Goal: Task Accomplishment & Management: Complete application form

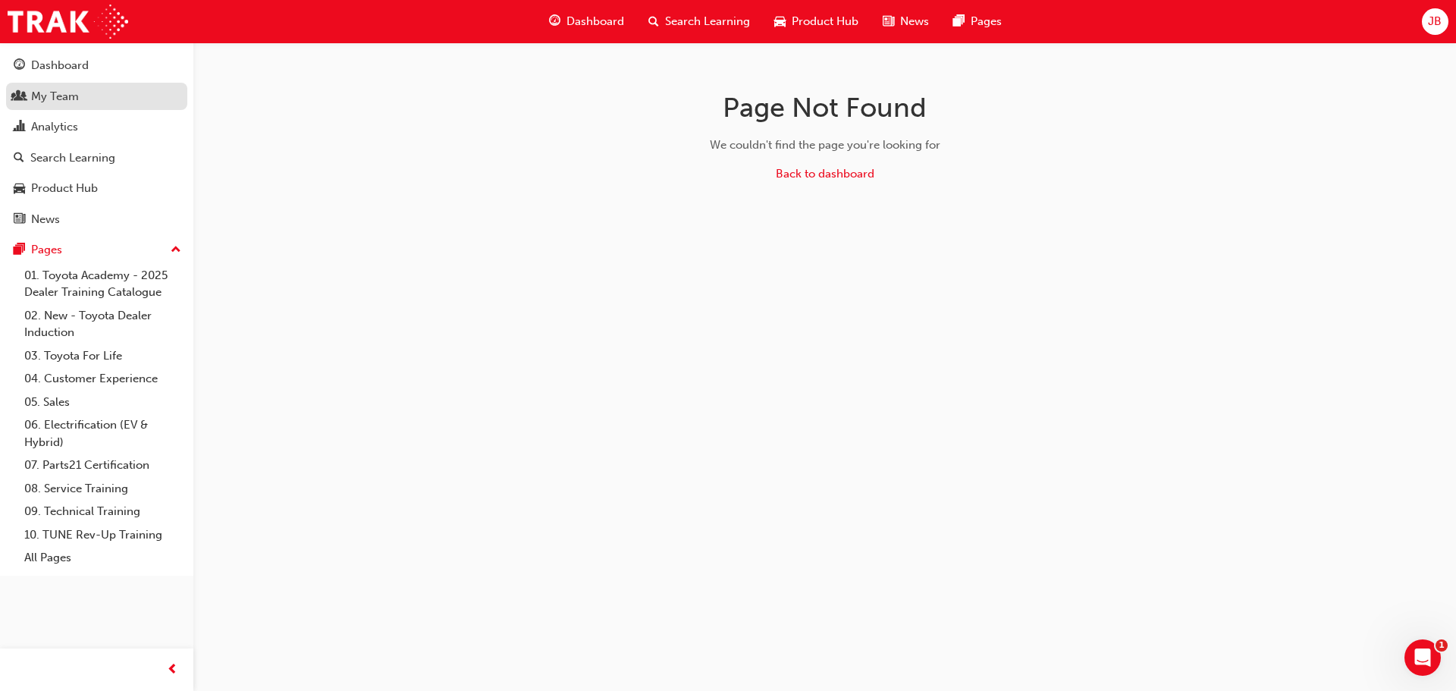
click at [95, 100] on div "My Team" at bounding box center [97, 96] width 166 height 19
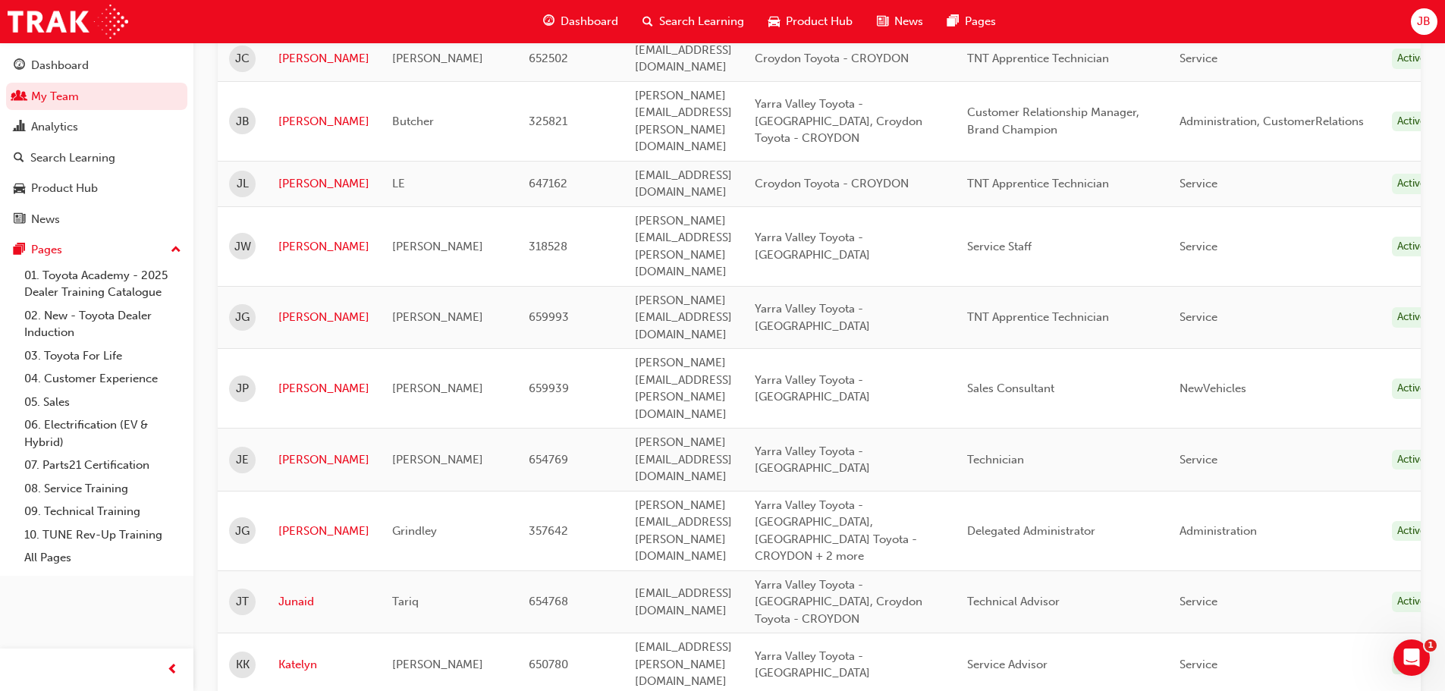
scroll to position [1930, 0]
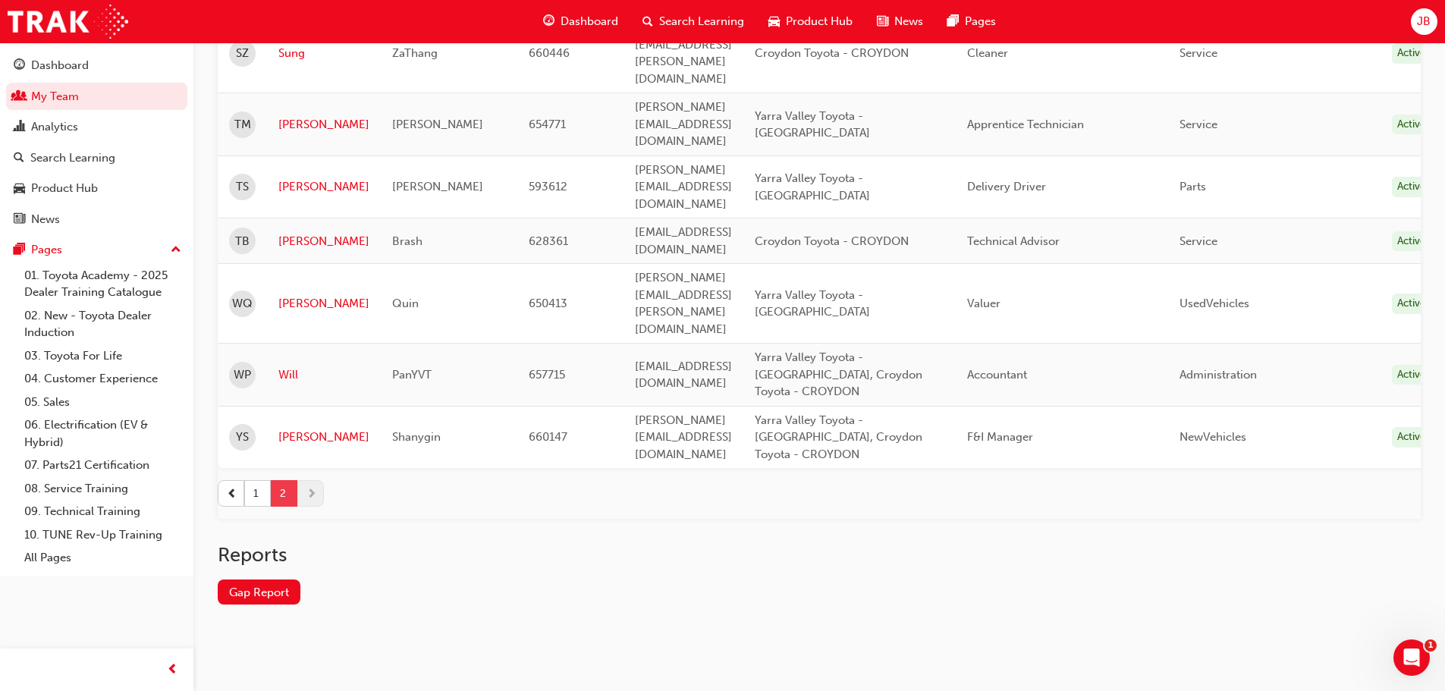
scroll to position [153, 0]
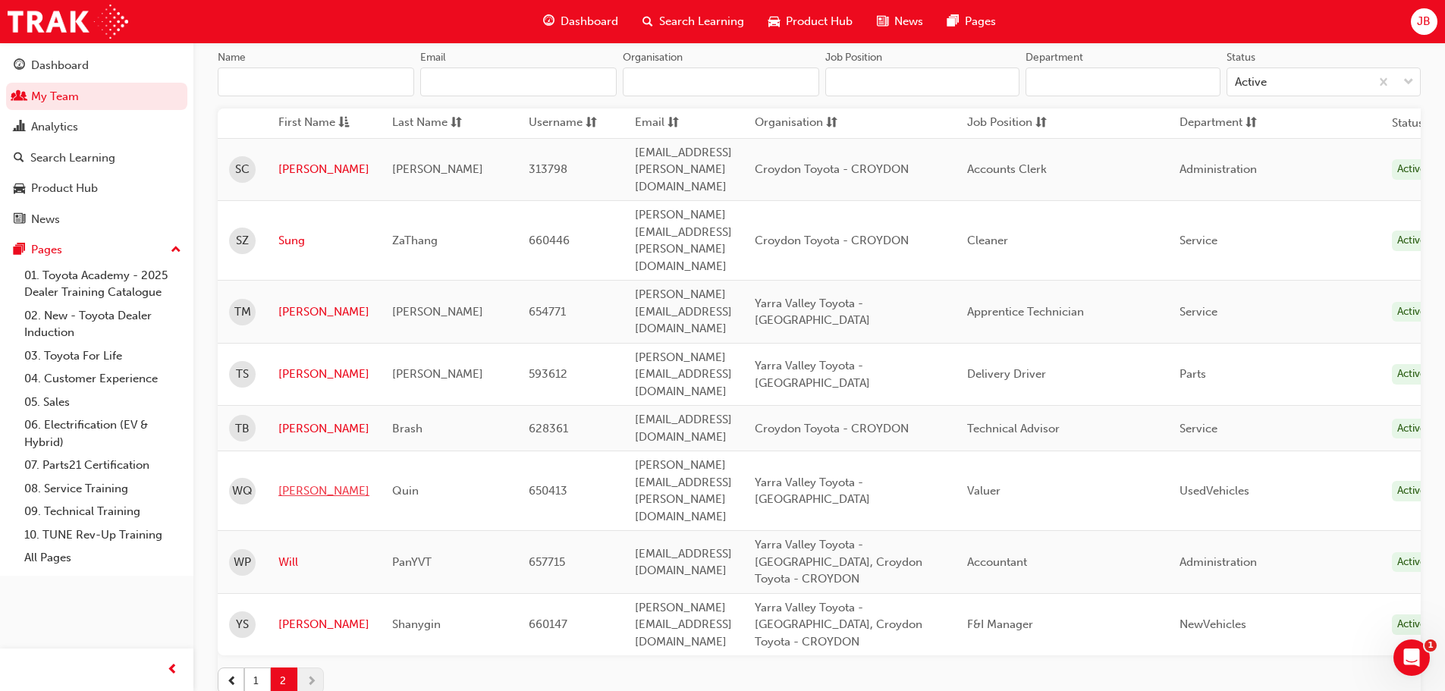
click at [291, 482] on link "[PERSON_NAME]" at bounding box center [323, 490] width 91 height 17
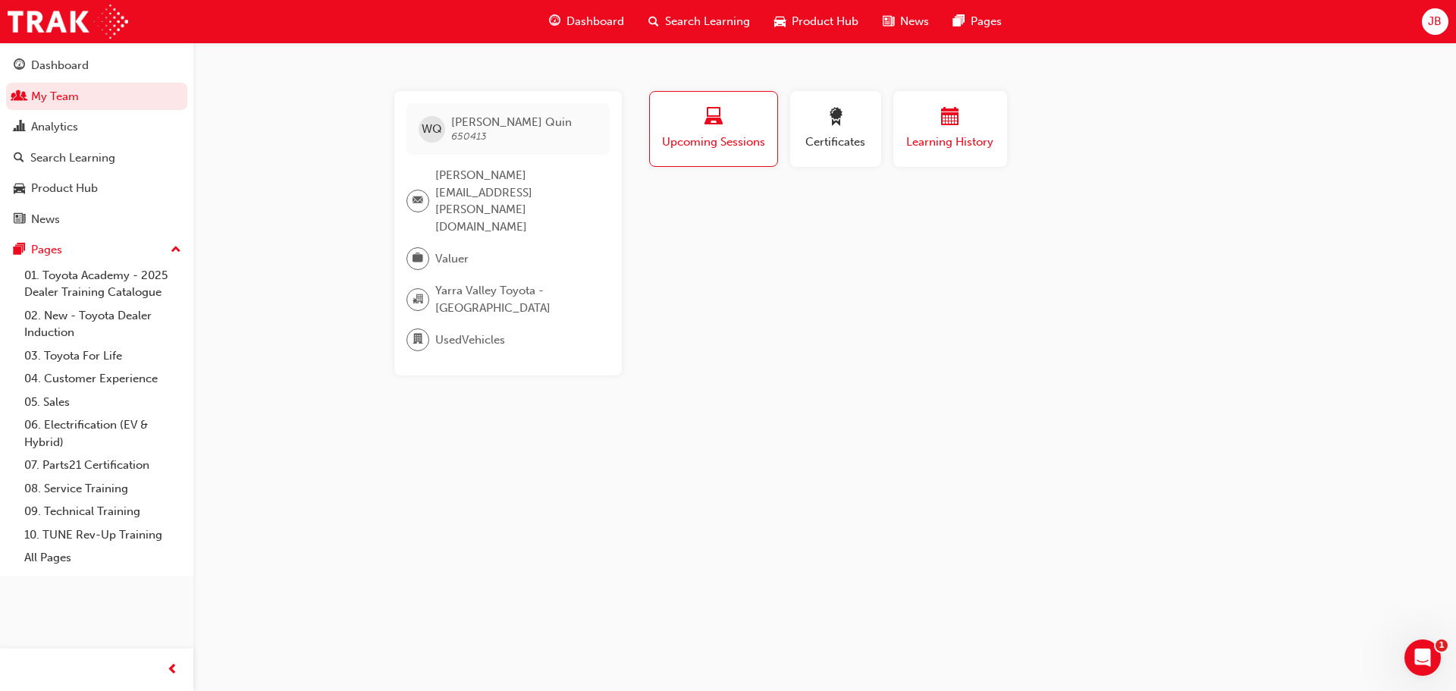
click at [957, 150] on span "Learning History" at bounding box center [950, 142] width 91 height 17
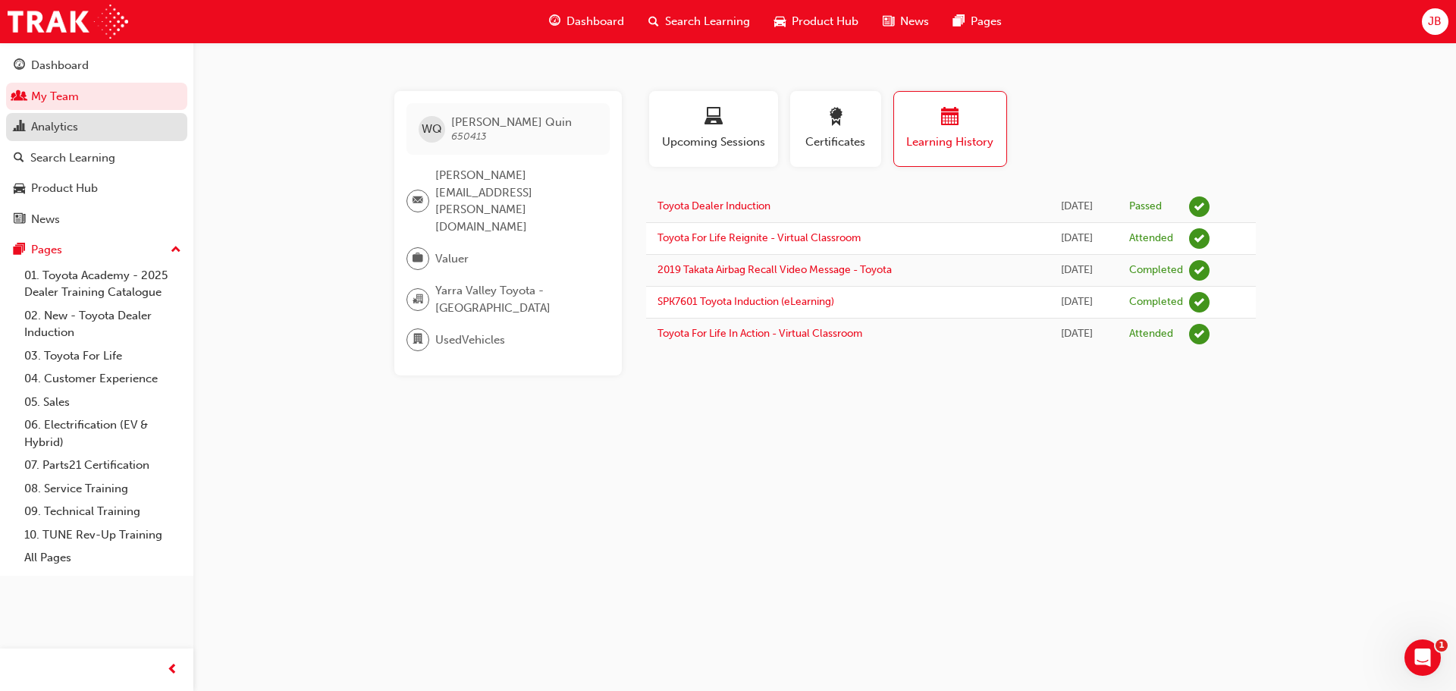
click at [108, 129] on div "Analytics" at bounding box center [97, 127] width 166 height 19
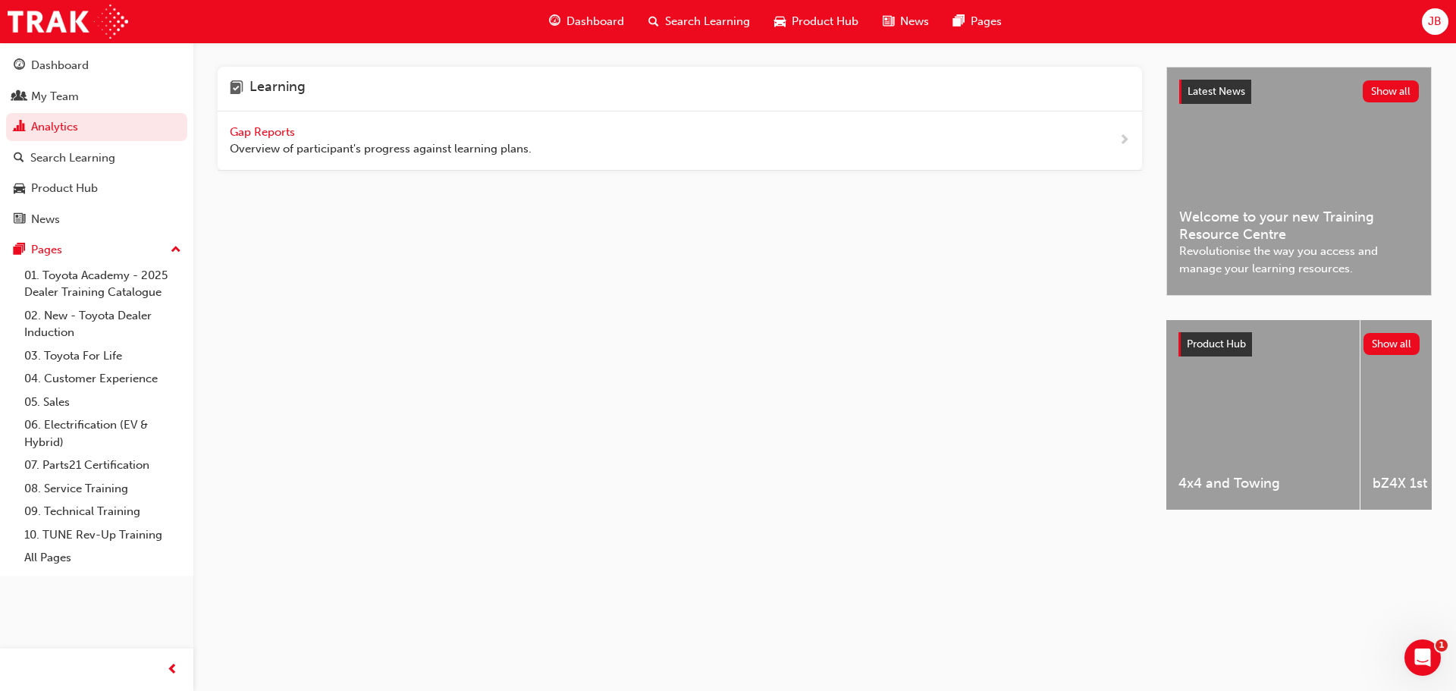
click at [275, 131] on span "Gap Reports" at bounding box center [264, 132] width 68 height 14
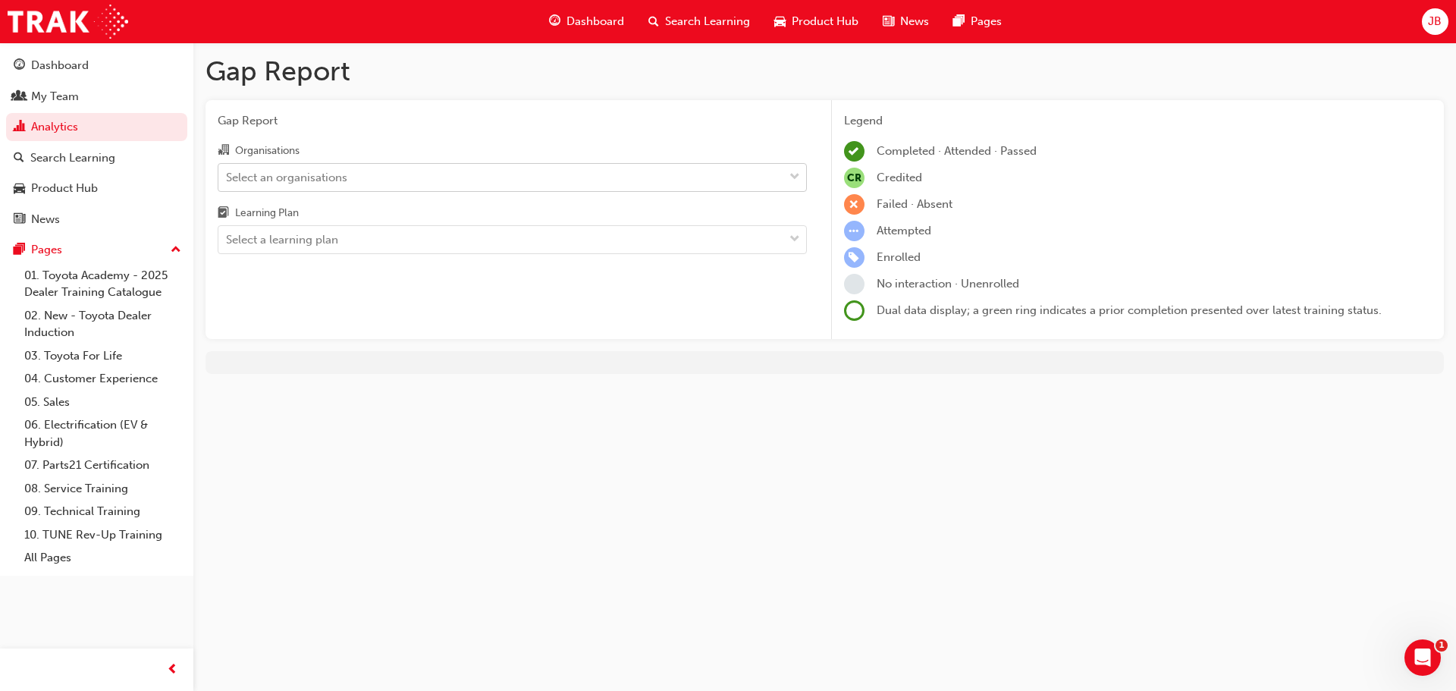
click at [281, 179] on div "Select an organisations" at bounding box center [286, 176] width 121 height 17
click at [228, 179] on input "Organisations Select an organisations" at bounding box center [227, 176] width 2 height 13
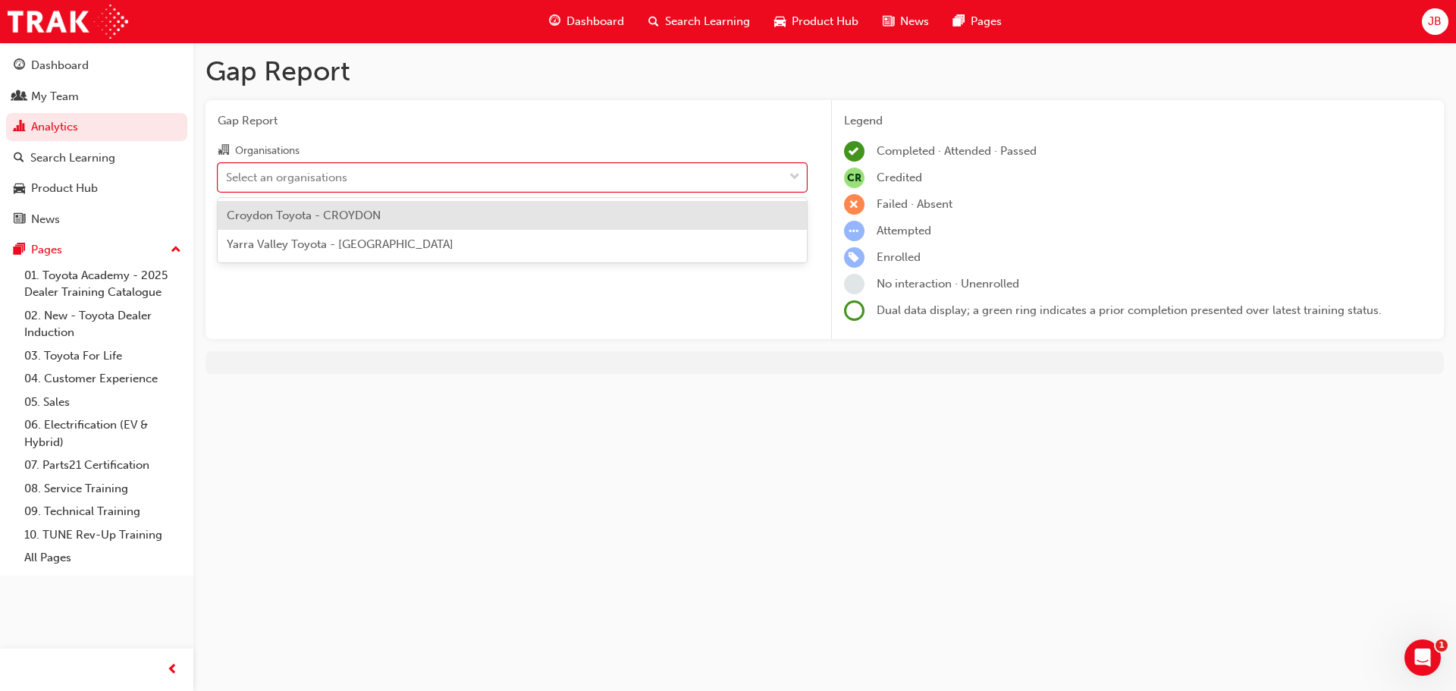
click at [291, 215] on span "Croydon Toyota - CROYDON" at bounding box center [304, 216] width 154 height 14
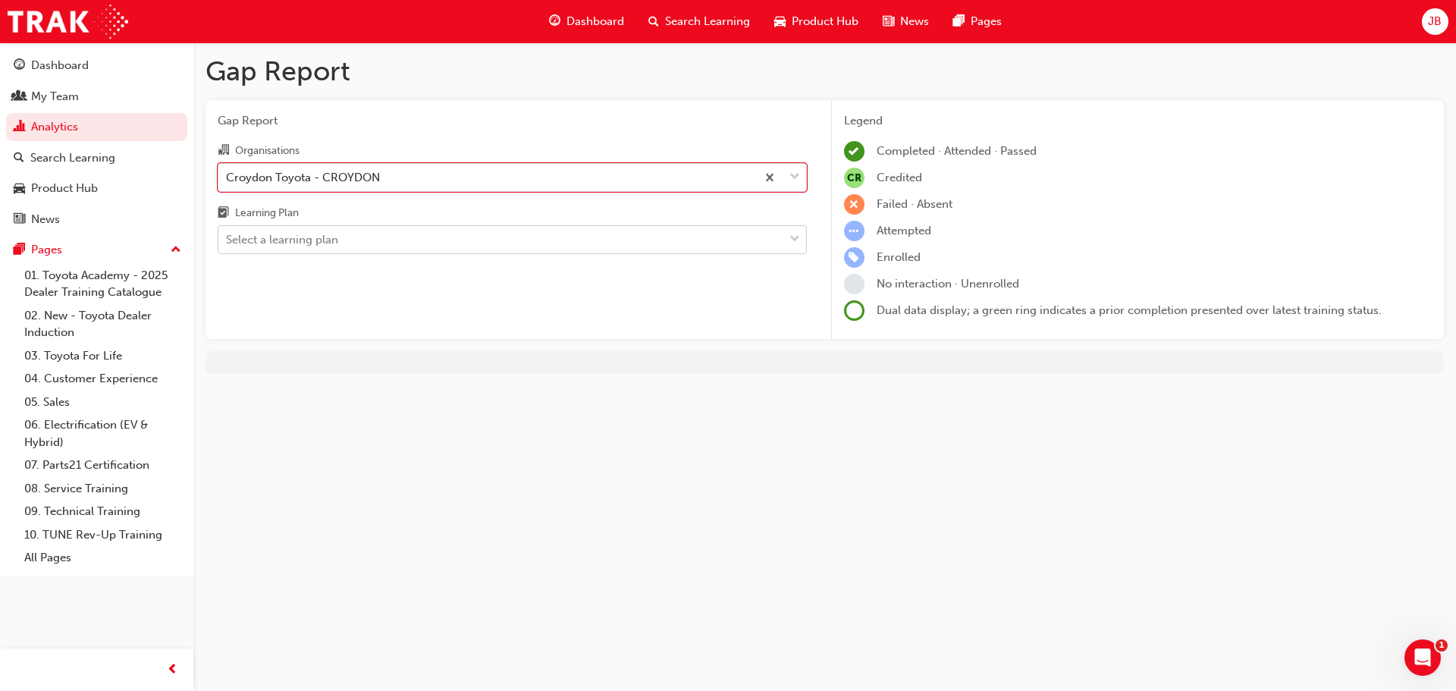
click at [290, 240] on div "Select a learning plan" at bounding box center [282, 239] width 112 height 17
click at [228, 240] on input "Learning Plan Select a learning plan" at bounding box center [227, 239] width 2 height 13
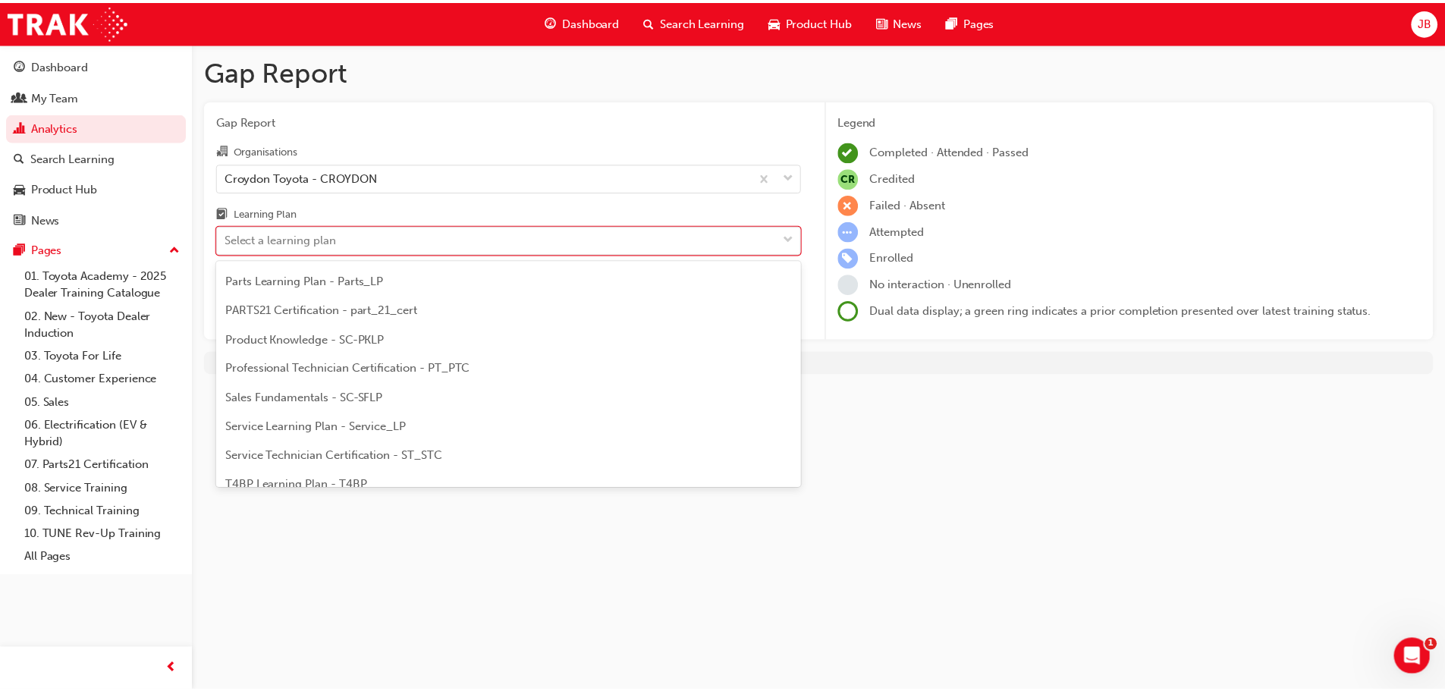
scroll to position [531, 0]
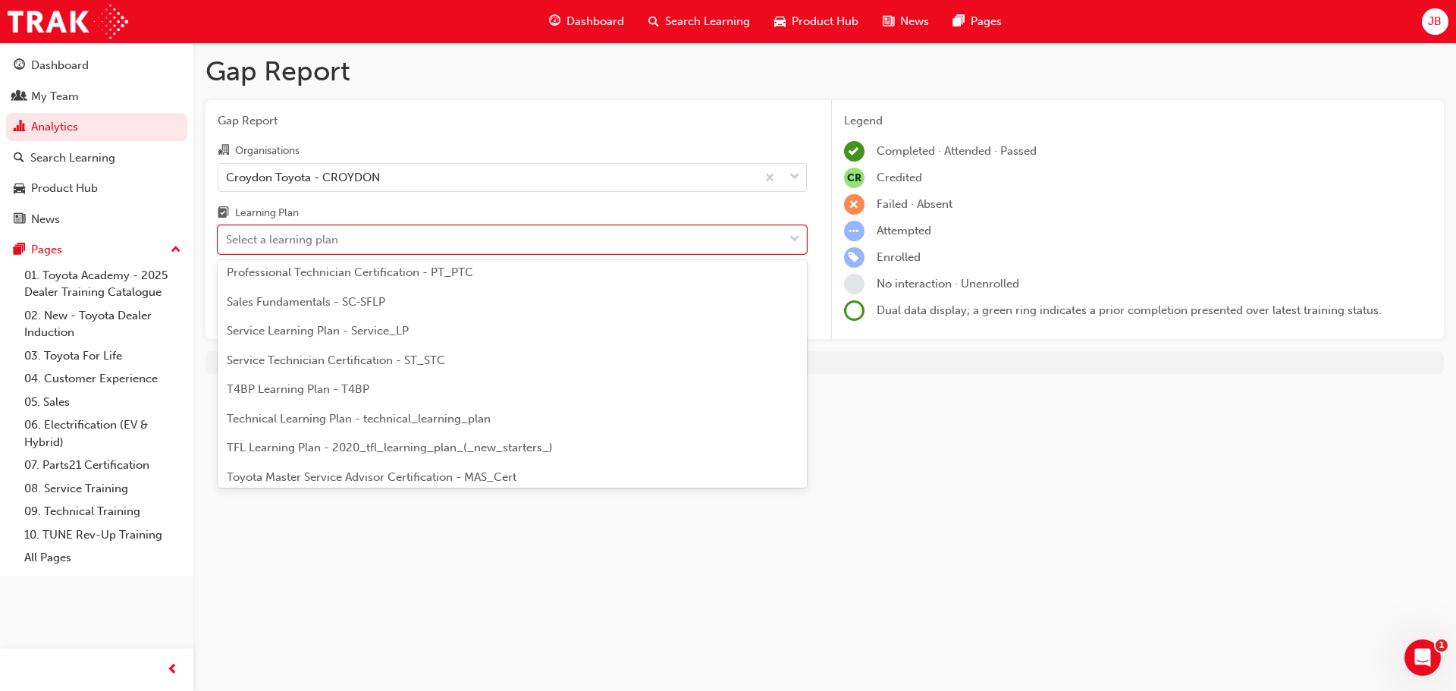
click at [361, 445] on span "TFL Learning Plan - 2020_tfl_learning_plan_(_new_starters_)" at bounding box center [390, 448] width 326 height 14
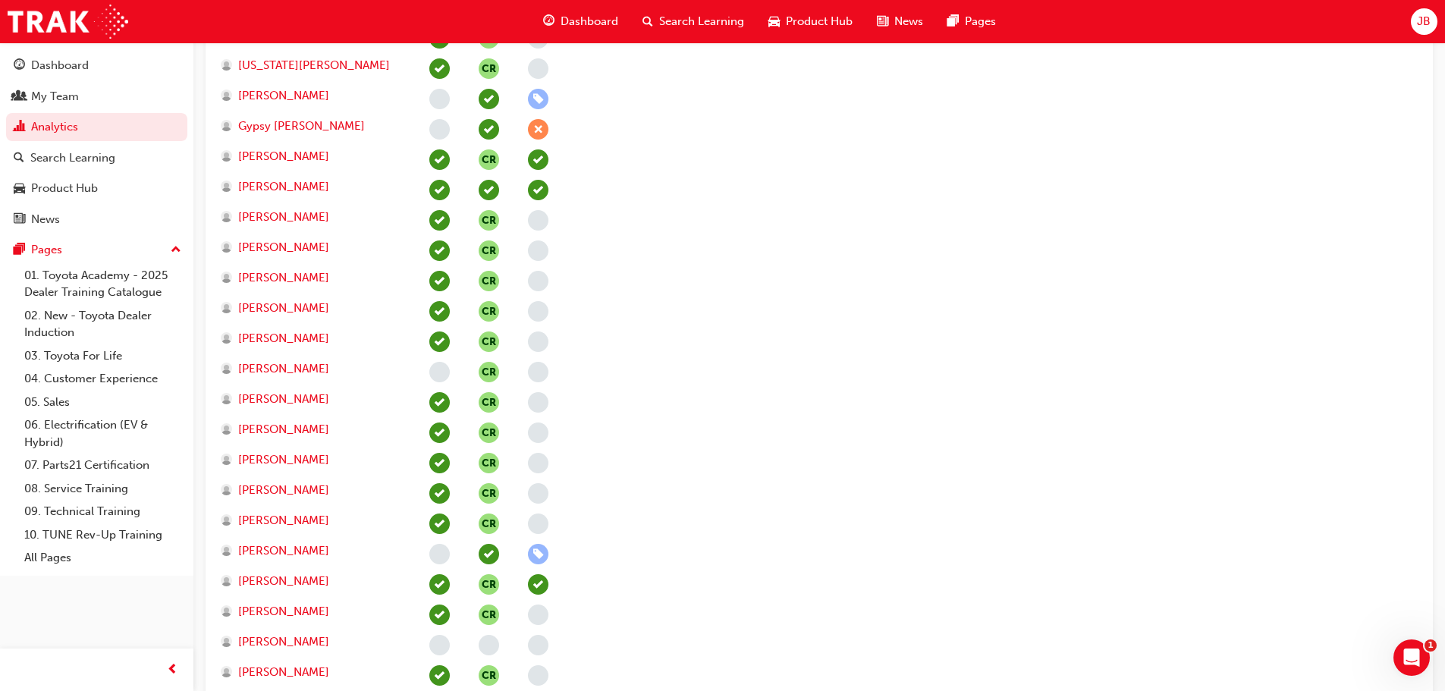
scroll to position [759, 0]
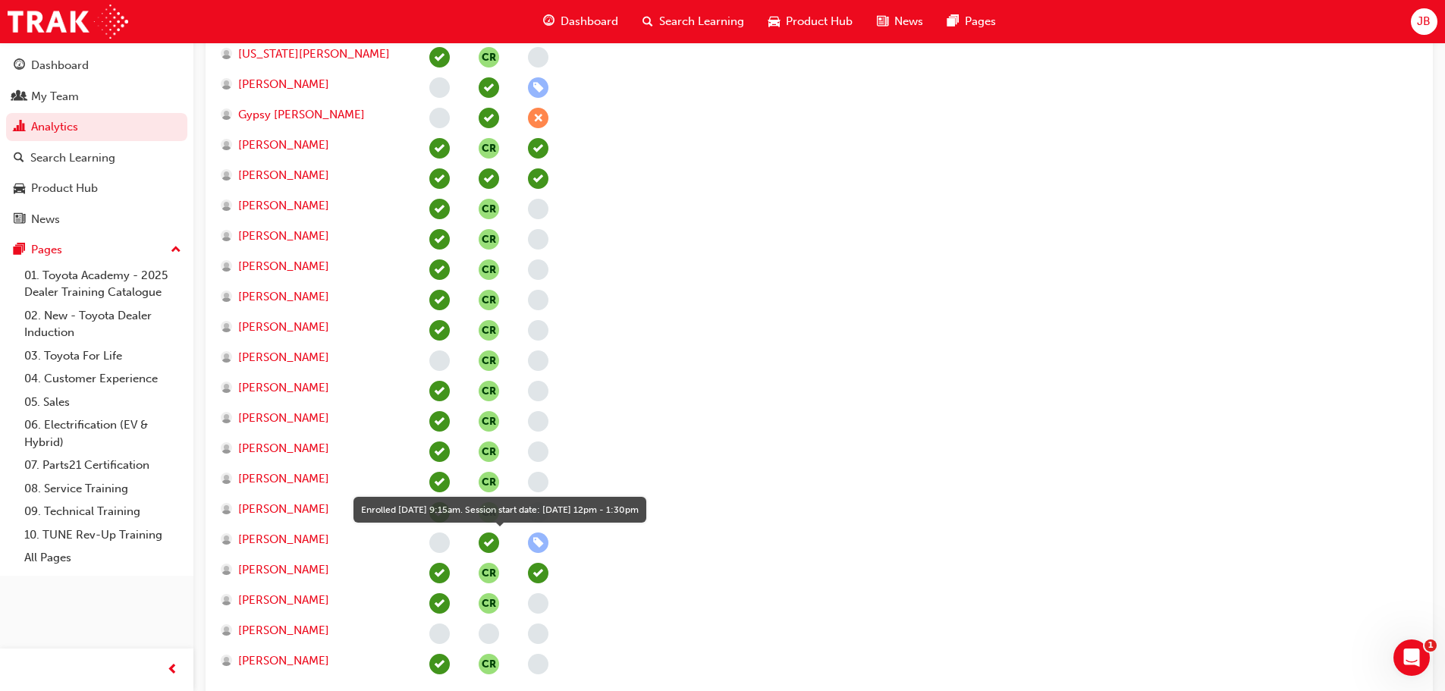
click at [534, 540] on span "learningRecordVerb_ENROLL-icon" at bounding box center [538, 542] width 20 height 20
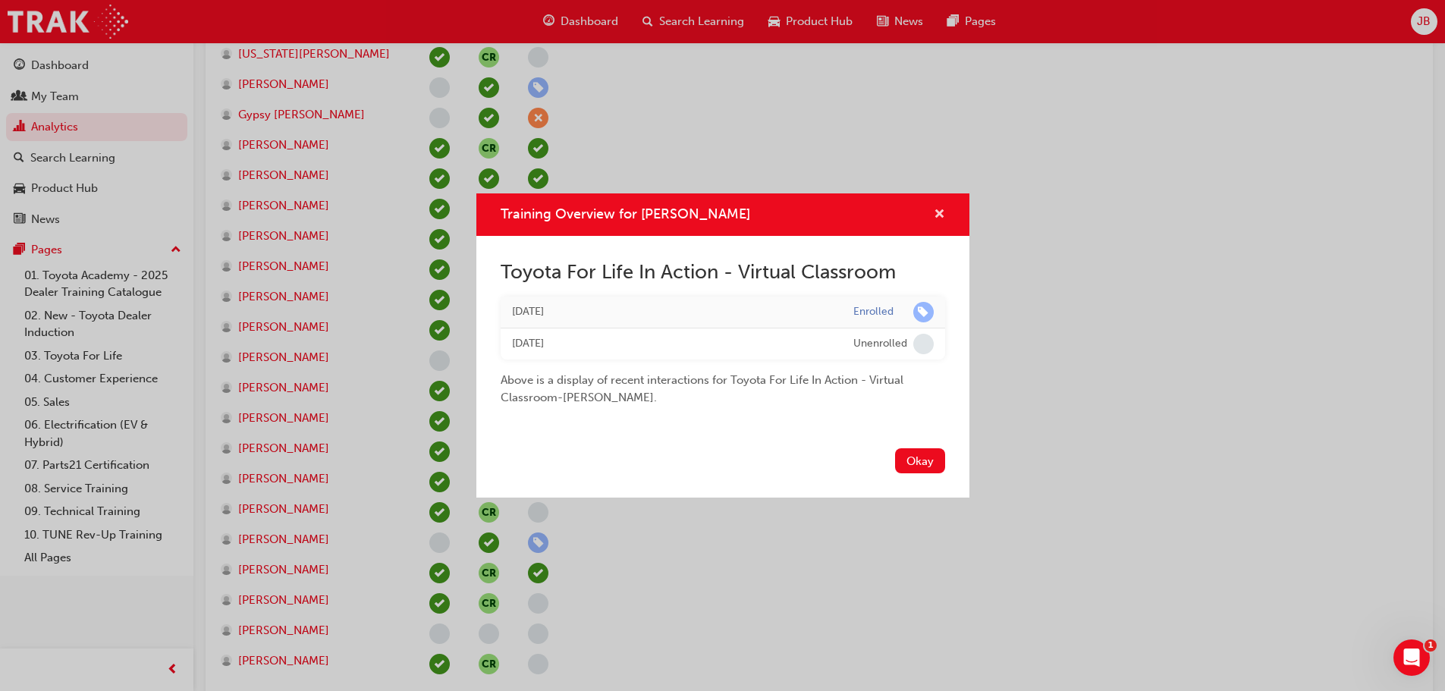
click at [942, 217] on span "cross-icon" at bounding box center [939, 216] width 11 height 14
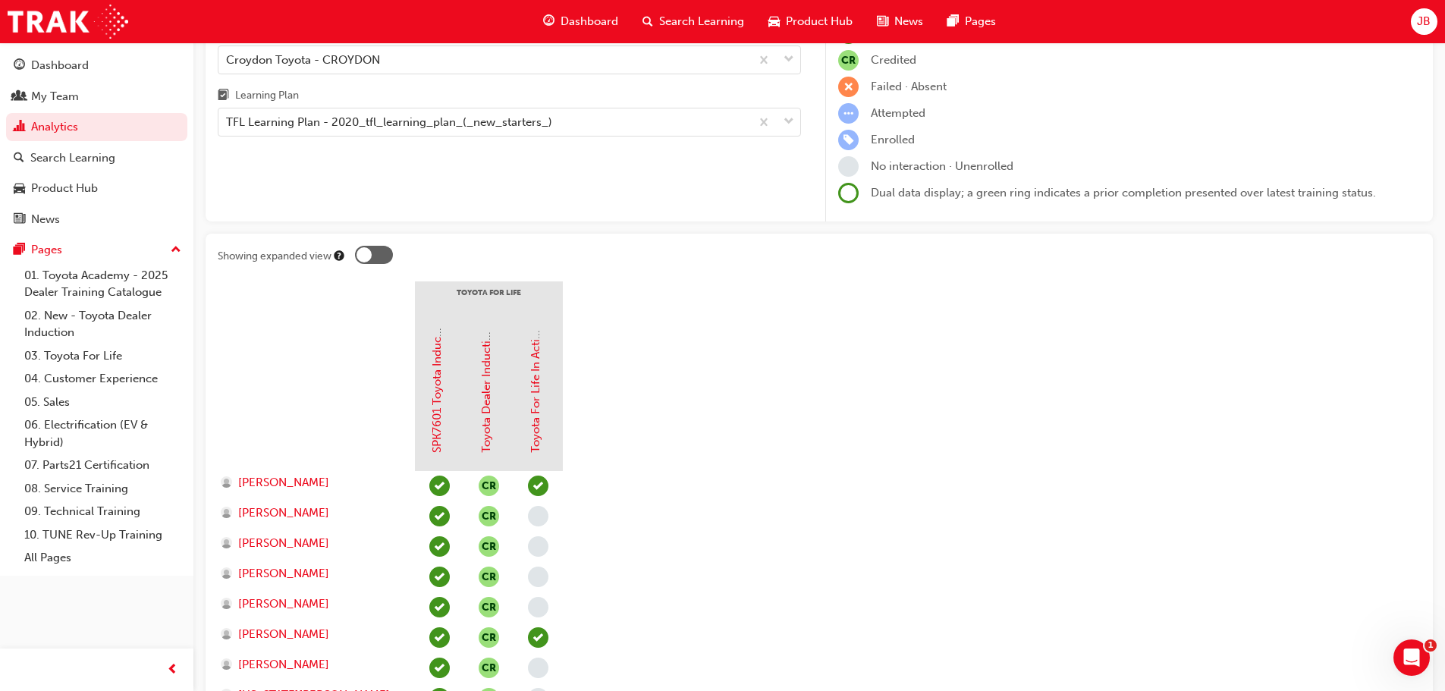
scroll to position [116, 0]
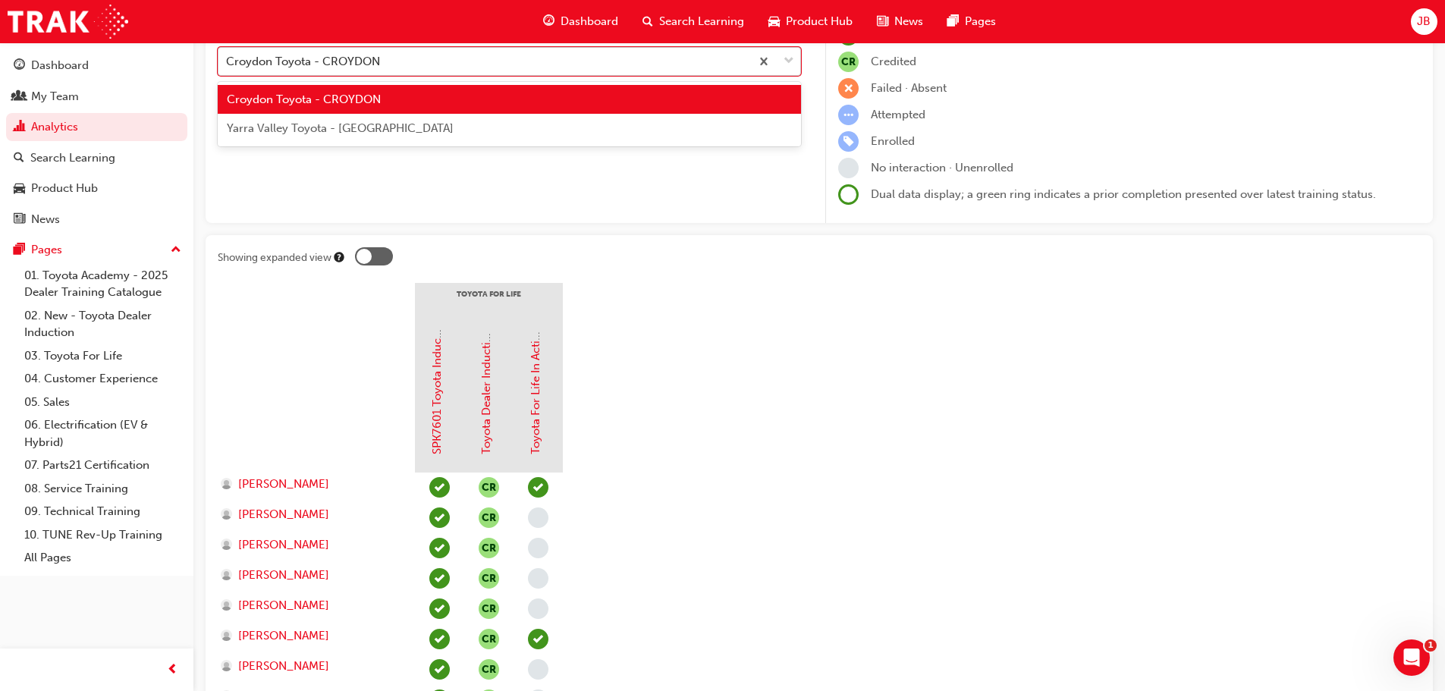
click at [786, 55] on span "down-icon" at bounding box center [789, 62] width 11 height 20
click at [228, 55] on input "Organisations option Croydon Toyota - CROYDON, selected. option Croydon Toyota …" at bounding box center [227, 60] width 2 height 13
click at [582, 120] on div "Yarra Valley Toyota - [GEOGRAPHIC_DATA]" at bounding box center [509, 129] width 583 height 30
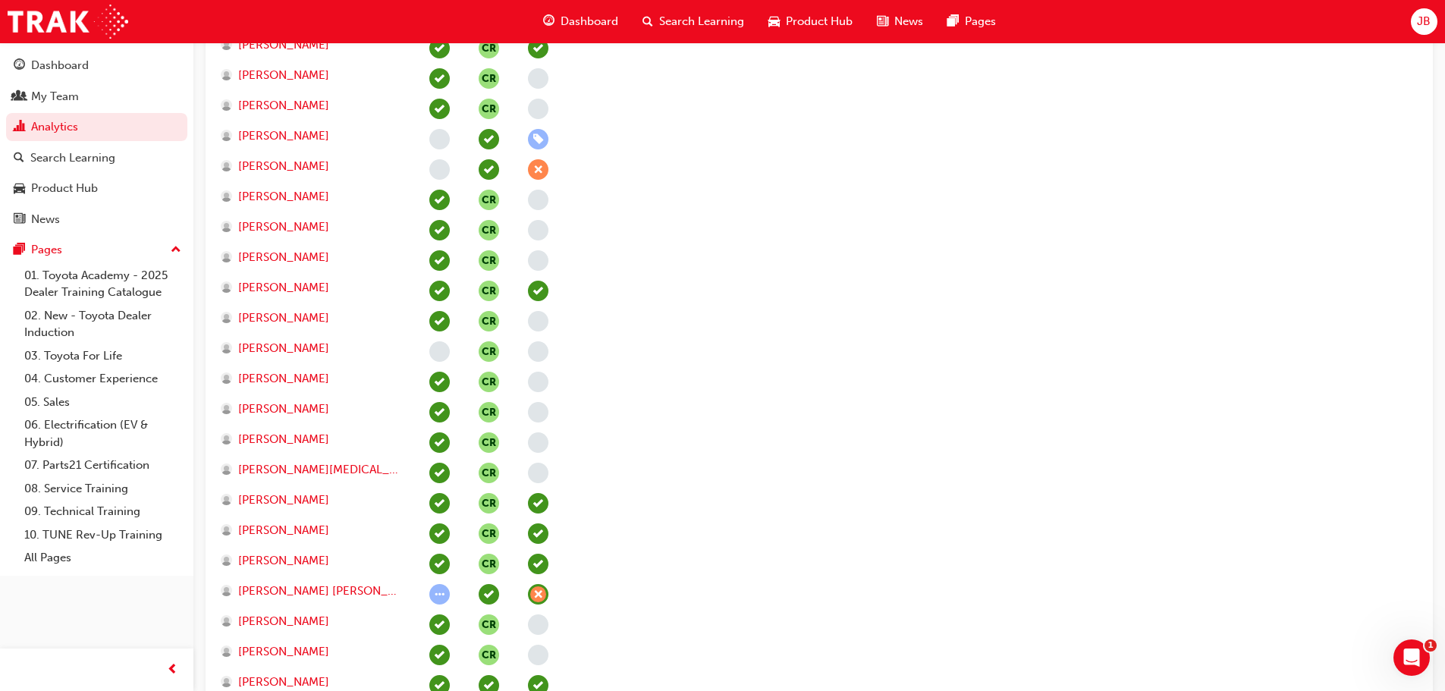
scroll to position [759, 0]
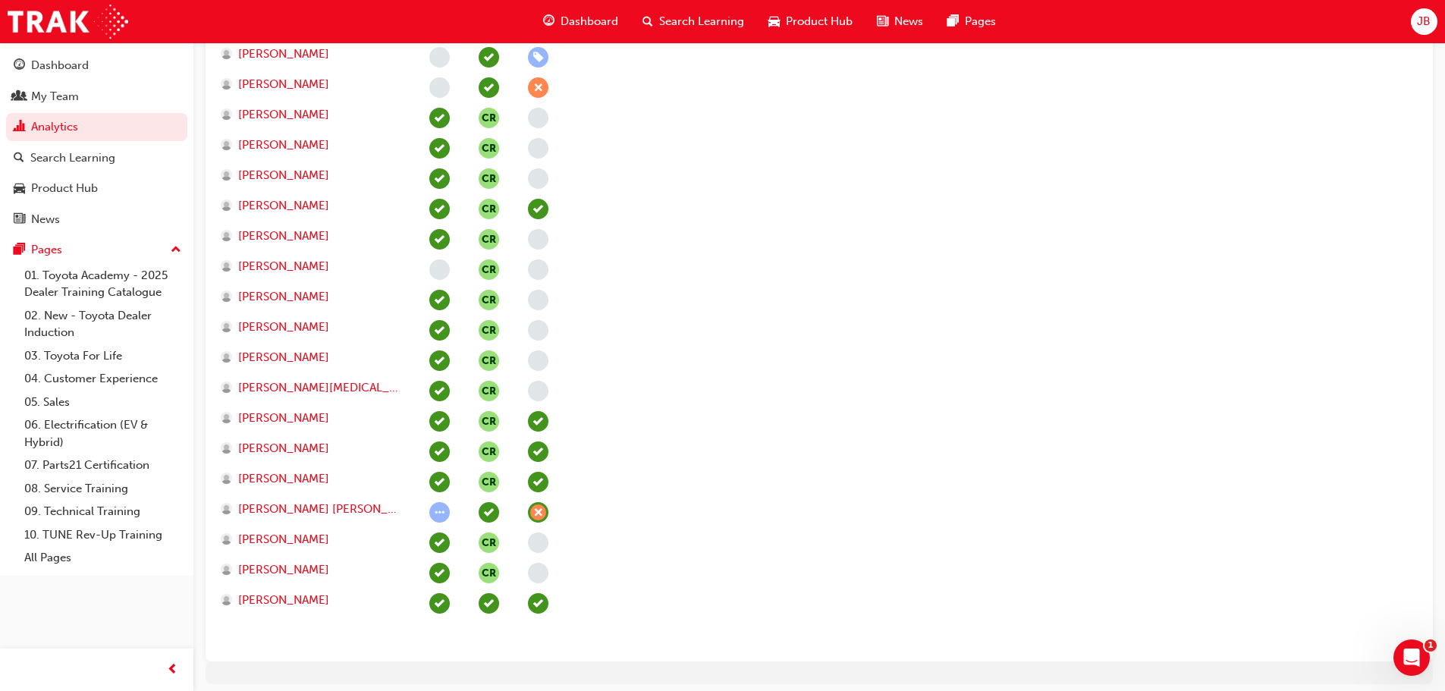
click at [435, 513] on span "learningRecordVerb_ATTEMPT-icon" at bounding box center [439, 512] width 20 height 20
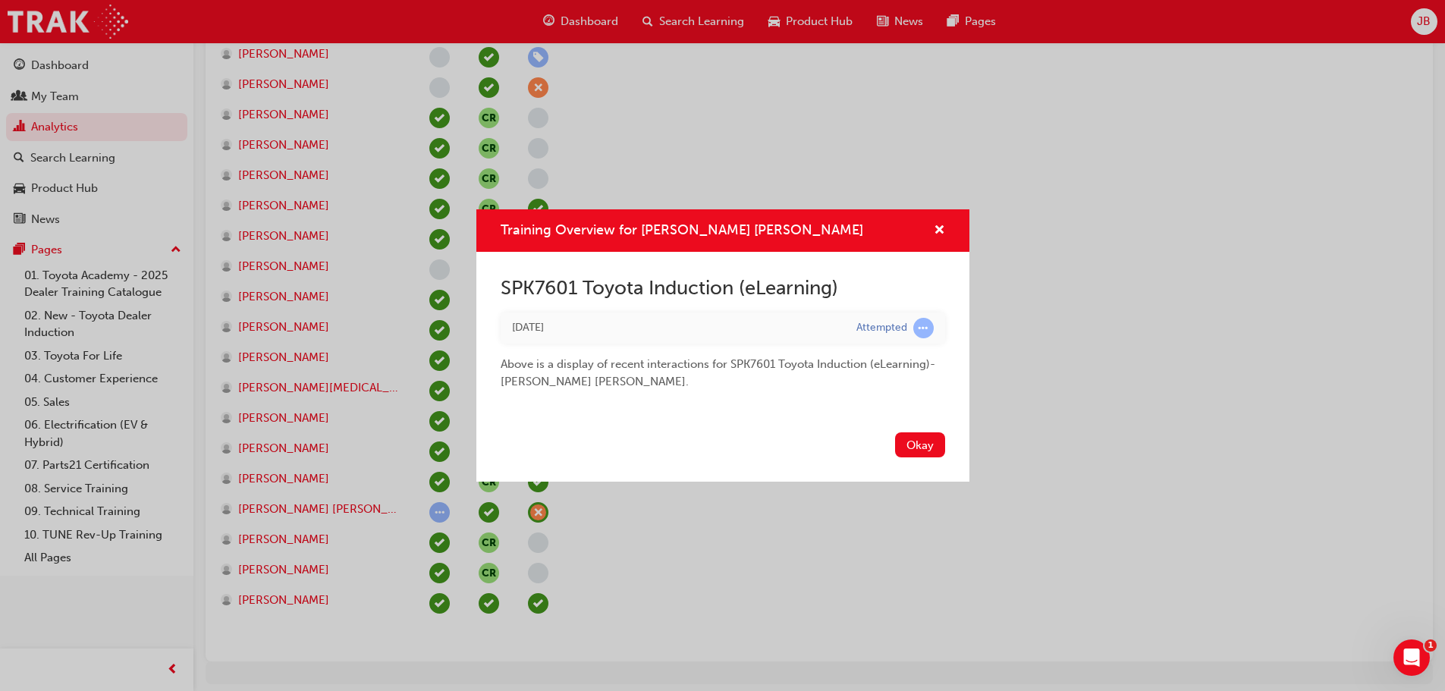
click at [269, 510] on div "Training Overview for [PERSON_NAME] [PERSON_NAME] SPK7601 Toyota Induction (eLe…" at bounding box center [722, 345] width 1445 height 691
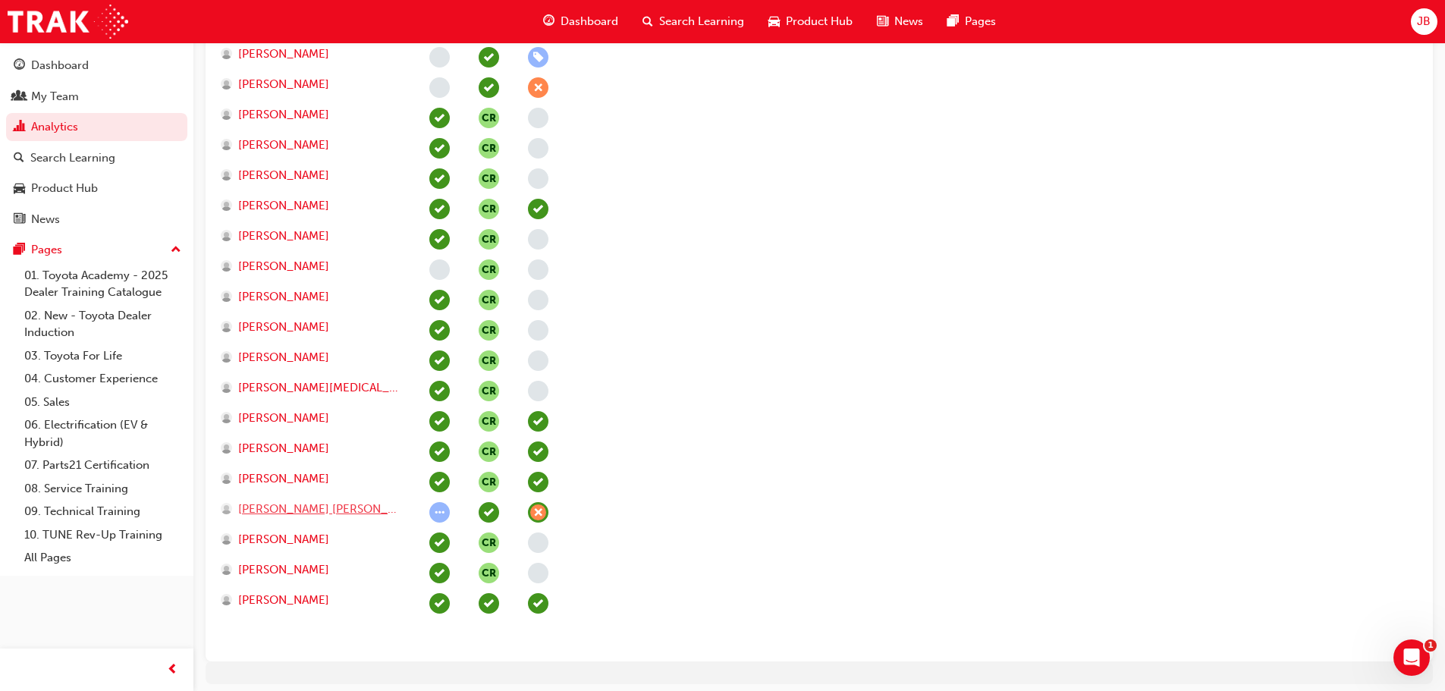
click at [269, 510] on span "[PERSON_NAME] [PERSON_NAME]" at bounding box center [319, 509] width 162 height 17
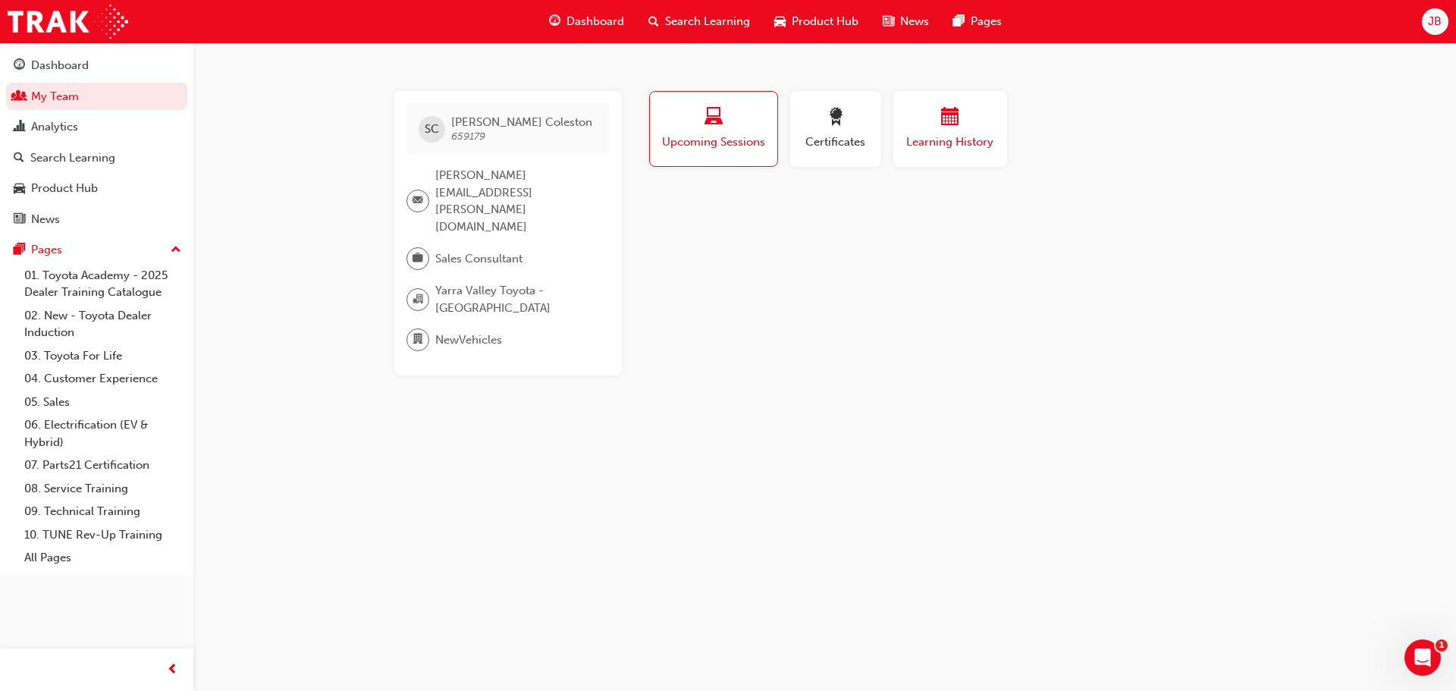
click at [974, 130] on div "button" at bounding box center [950, 120] width 91 height 24
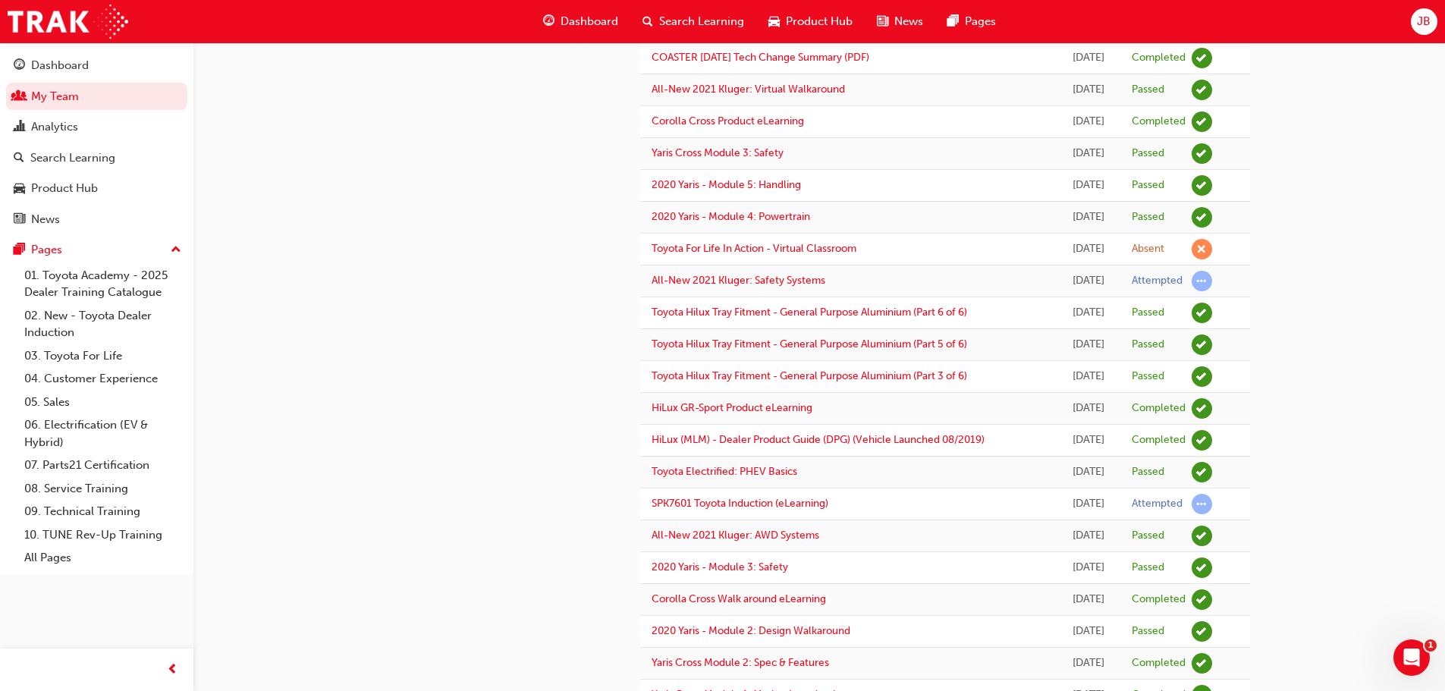
scroll to position [607, 0]
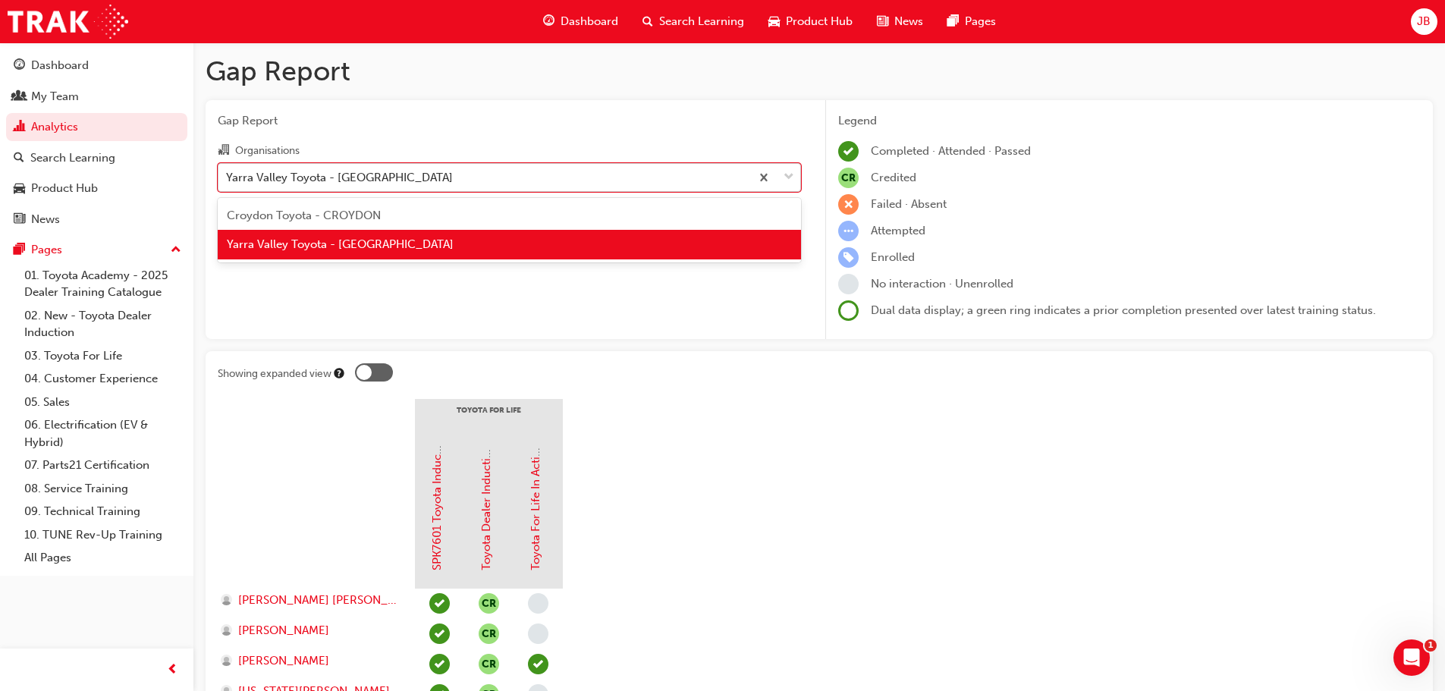
click at [304, 174] on div "Yarra Valley Toyota - [GEOGRAPHIC_DATA]" at bounding box center [339, 176] width 227 height 17
click at [228, 174] on input "Organisations option Yarra Valley Toyota - [GEOGRAPHIC_DATA] focused, 2 of 2. 2…" at bounding box center [227, 176] width 2 height 13
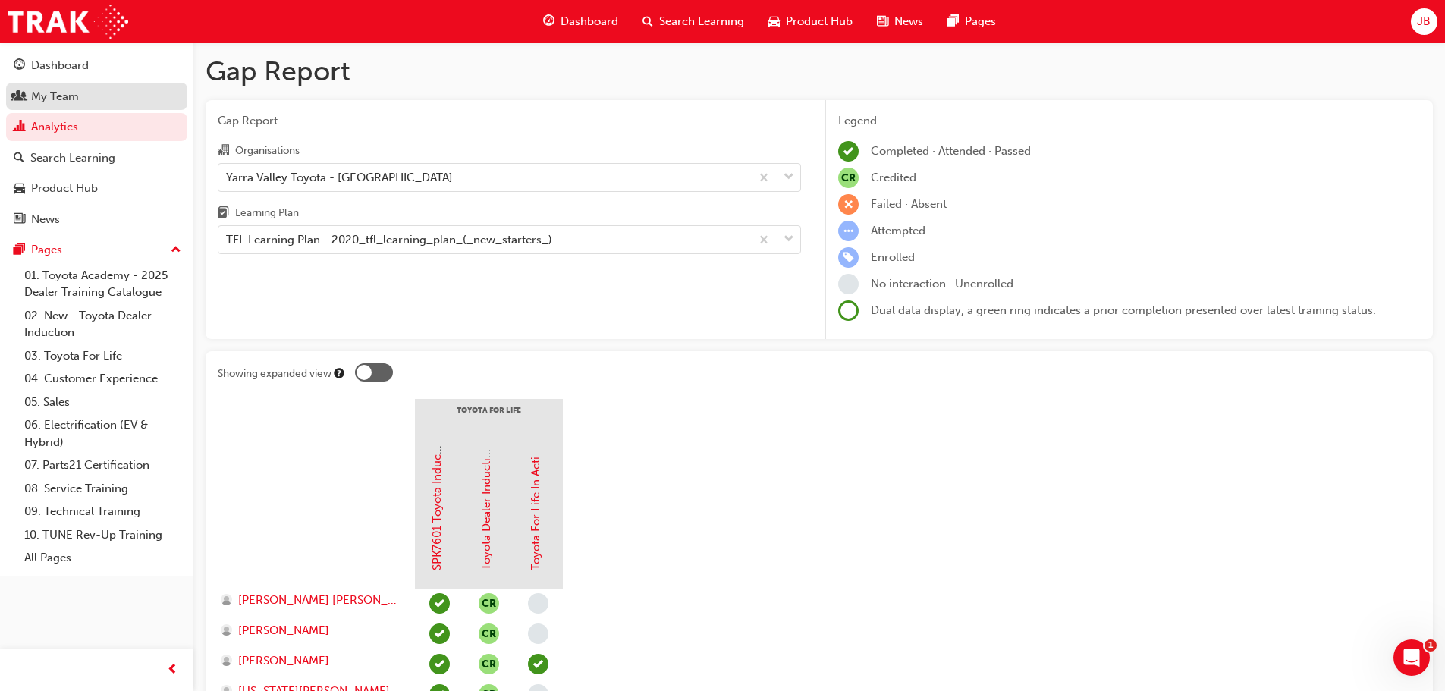
click at [48, 96] on div "My Team" at bounding box center [55, 96] width 48 height 17
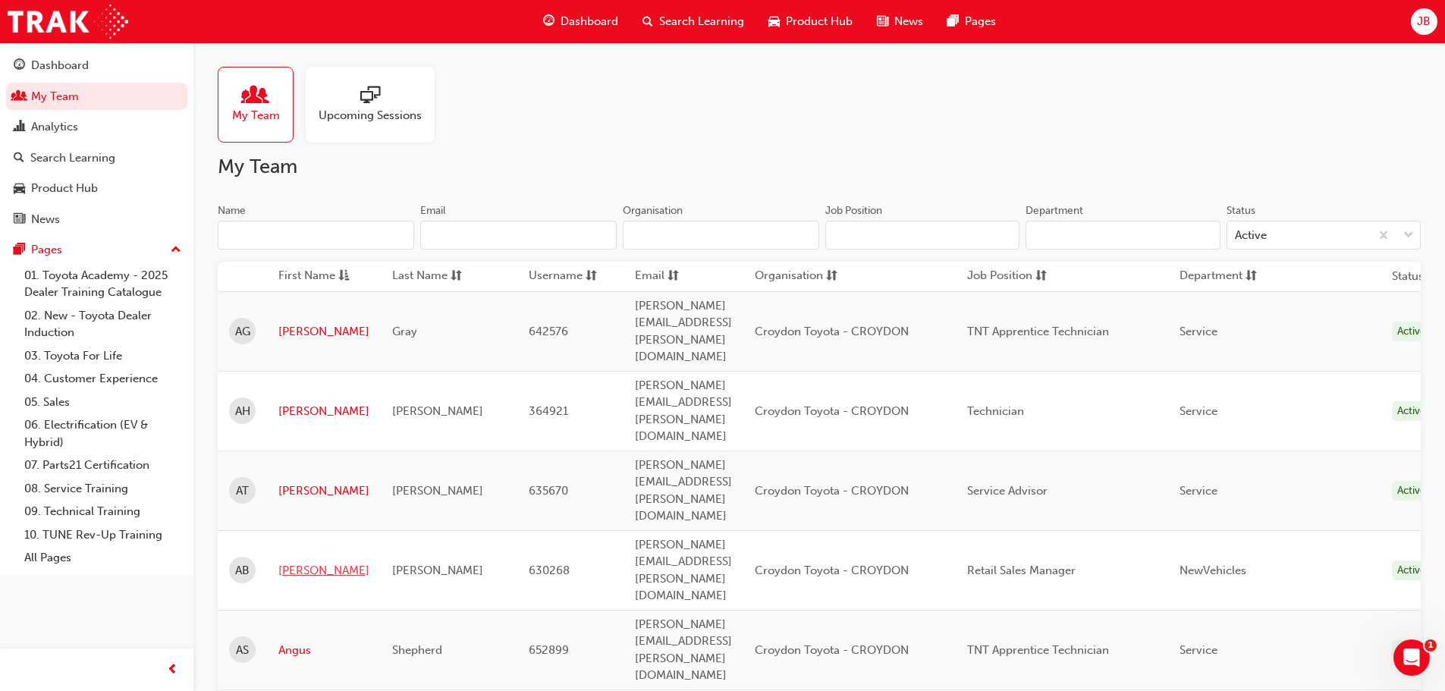
click at [302, 562] on link "[PERSON_NAME]" at bounding box center [323, 570] width 91 height 17
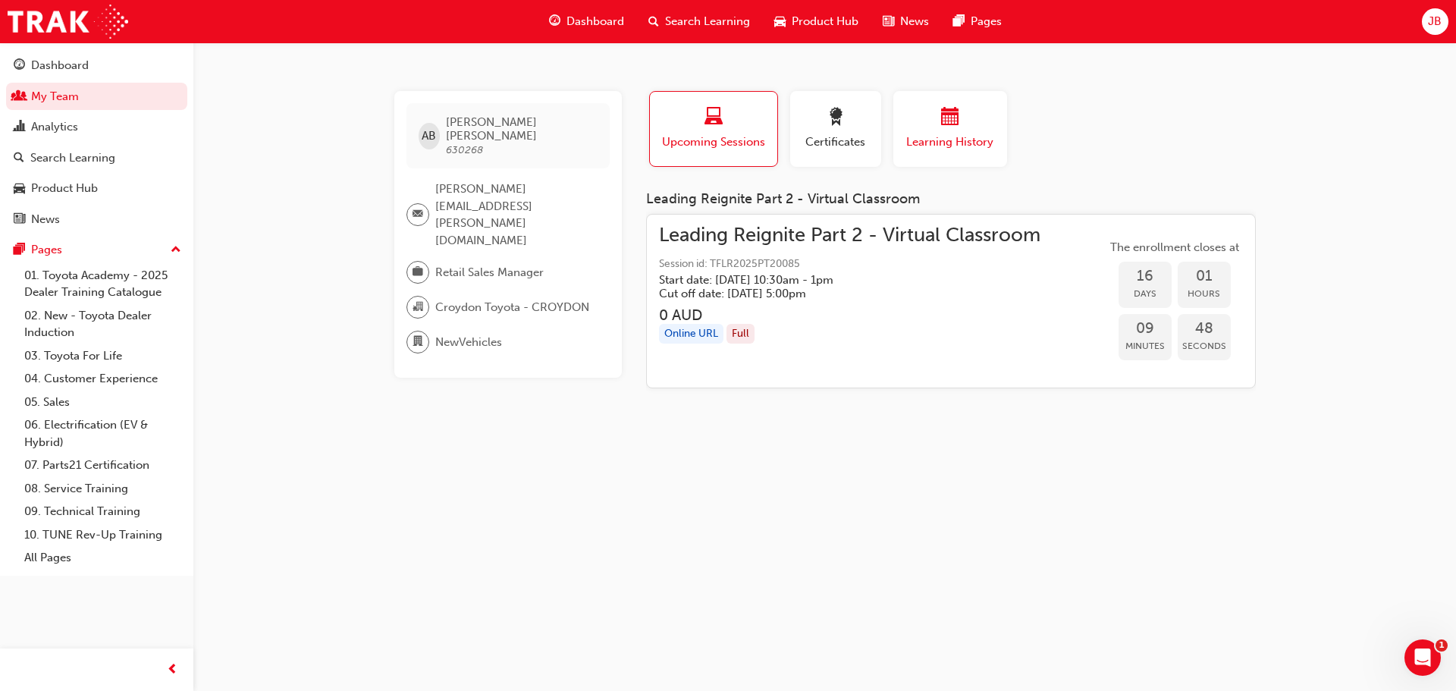
click at [966, 127] on div "button" at bounding box center [950, 120] width 91 height 24
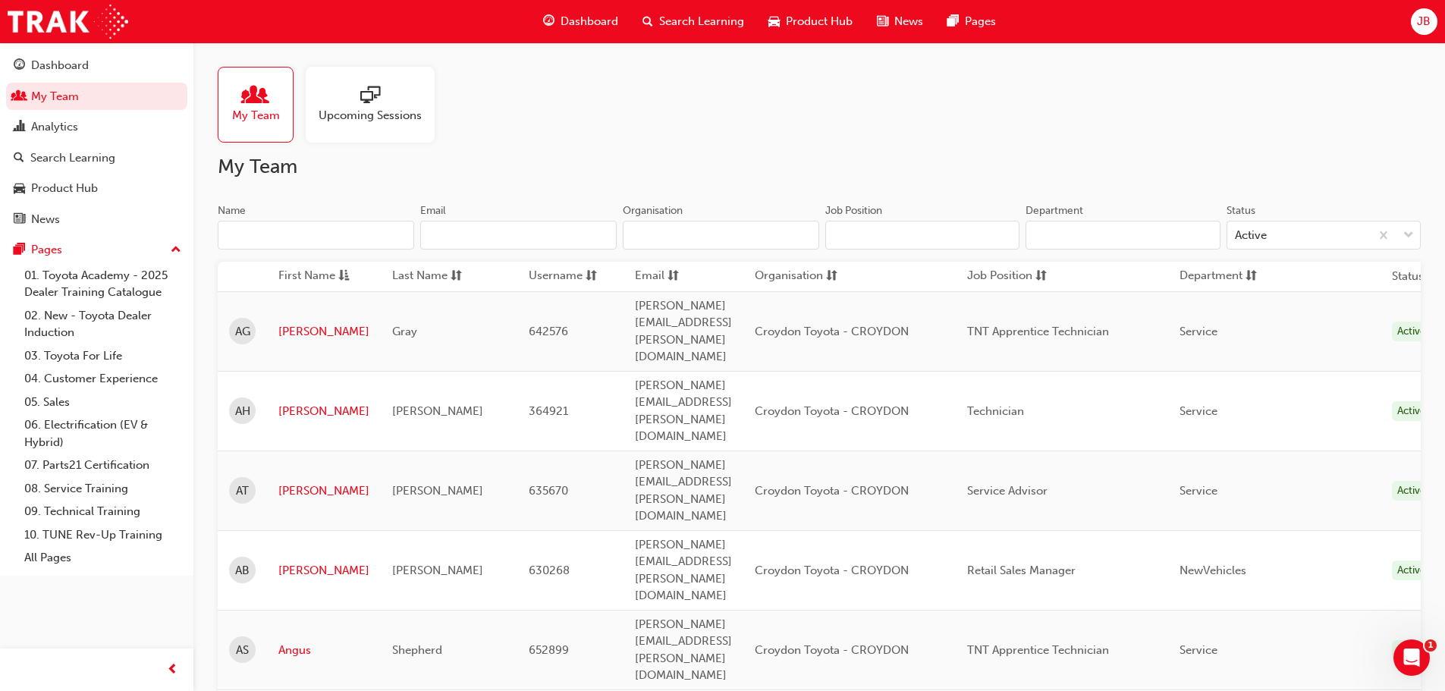
scroll to position [455, 0]
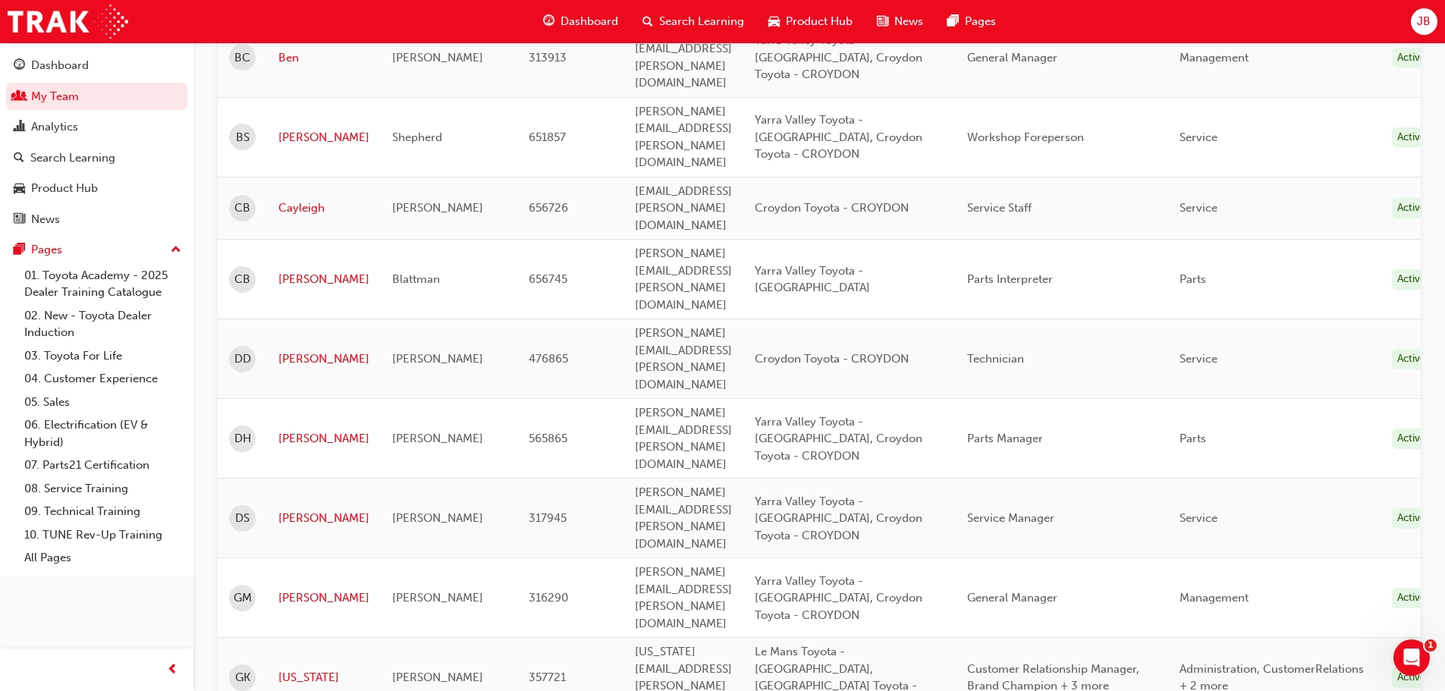
scroll to position [759, 0]
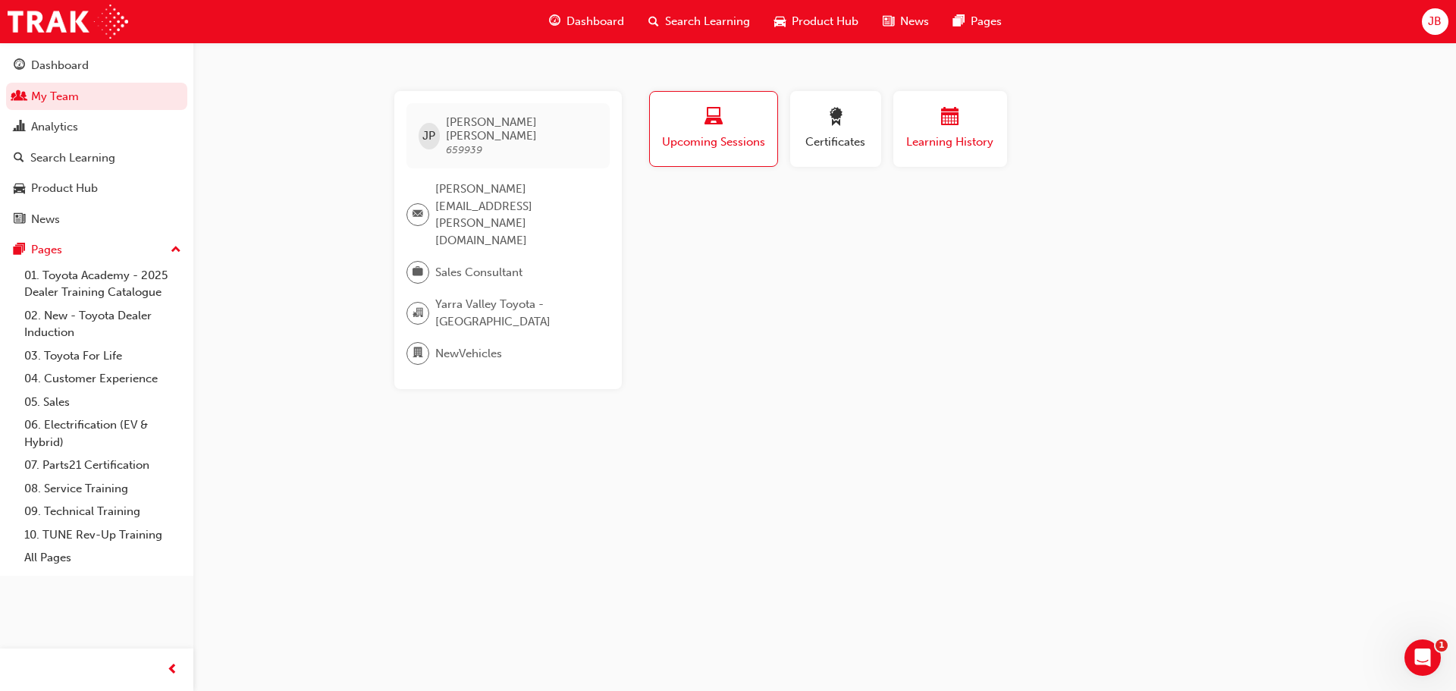
click at [925, 124] on div "button" at bounding box center [950, 120] width 91 height 24
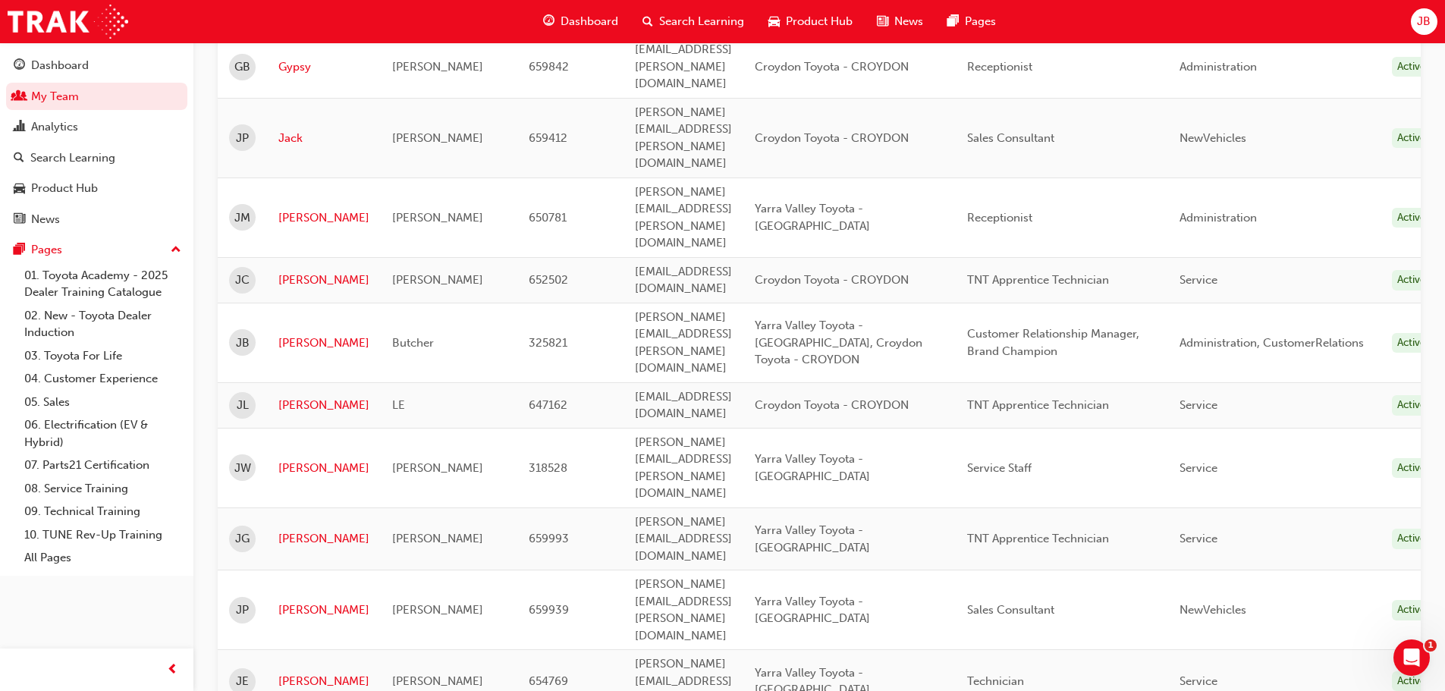
scroll to position [1930, 0]
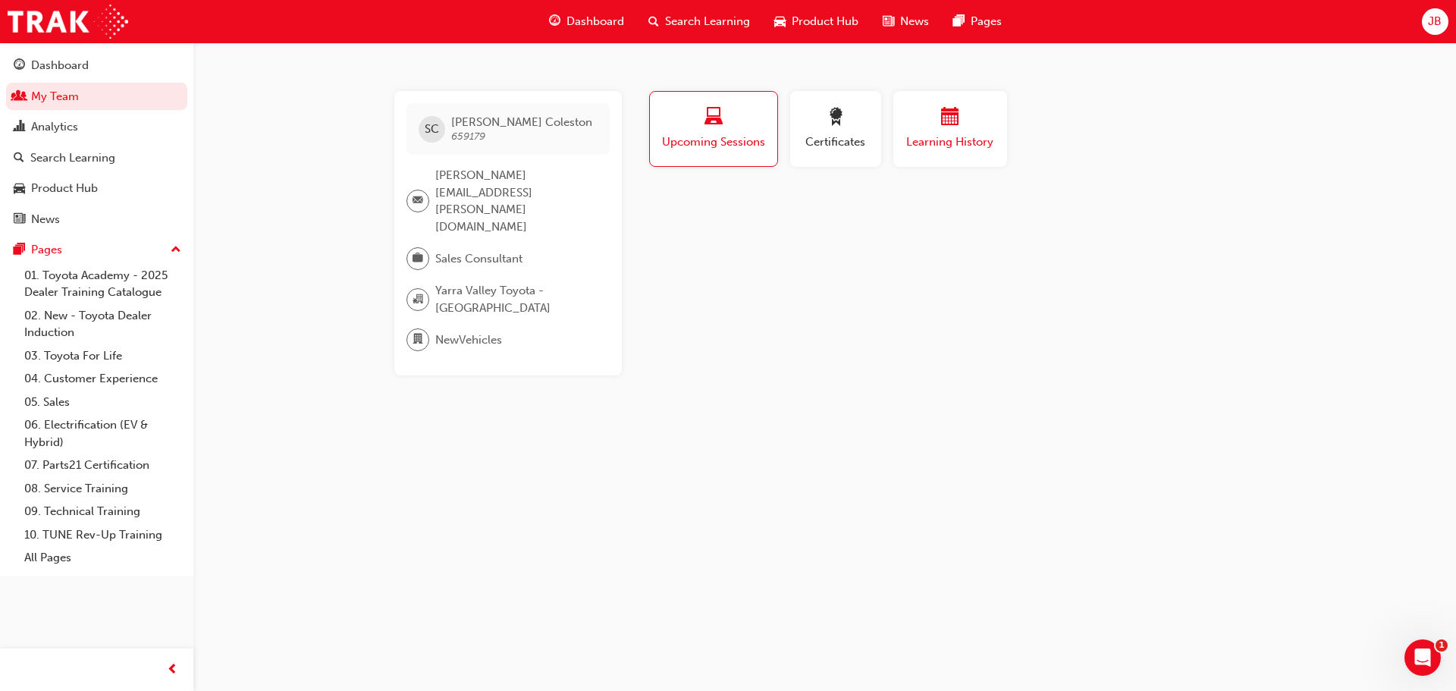
click at [975, 131] on div "Learning History" at bounding box center [950, 129] width 91 height 43
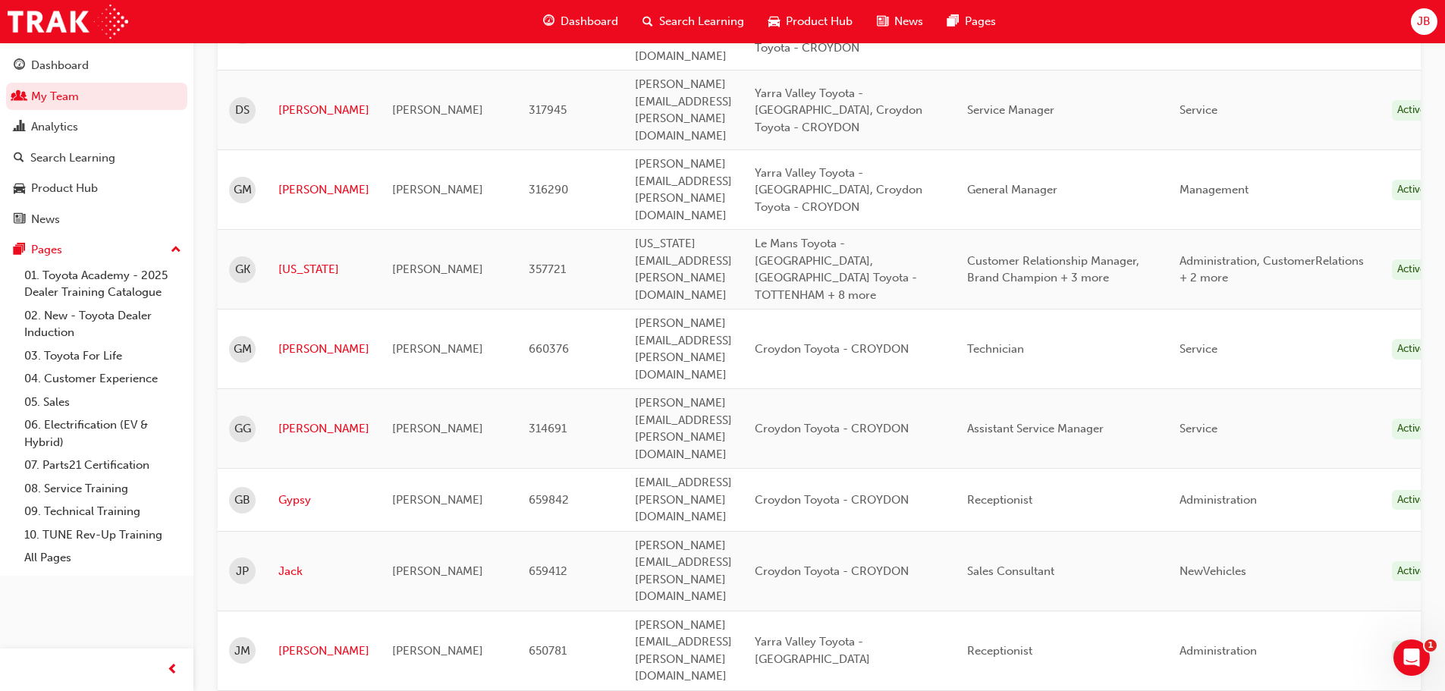
scroll to position [1095, 0]
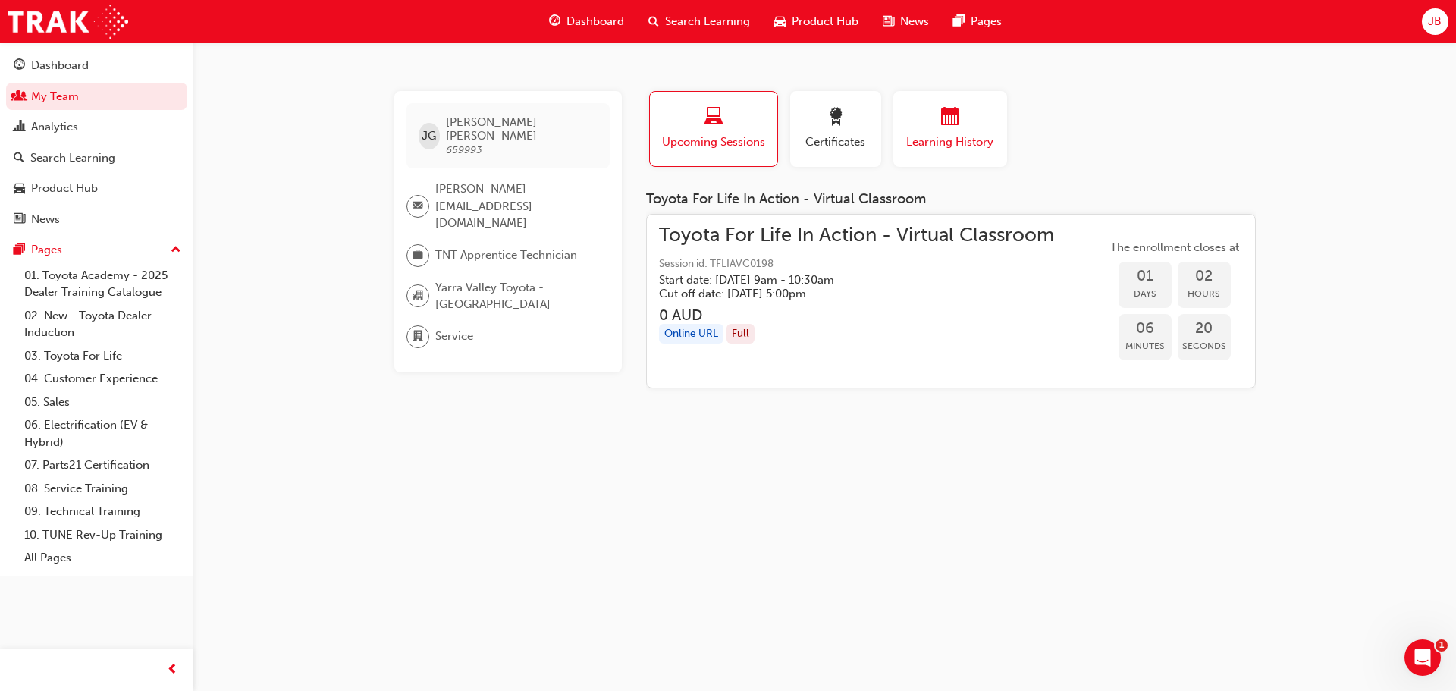
click at [935, 118] on div "button" at bounding box center [950, 120] width 91 height 24
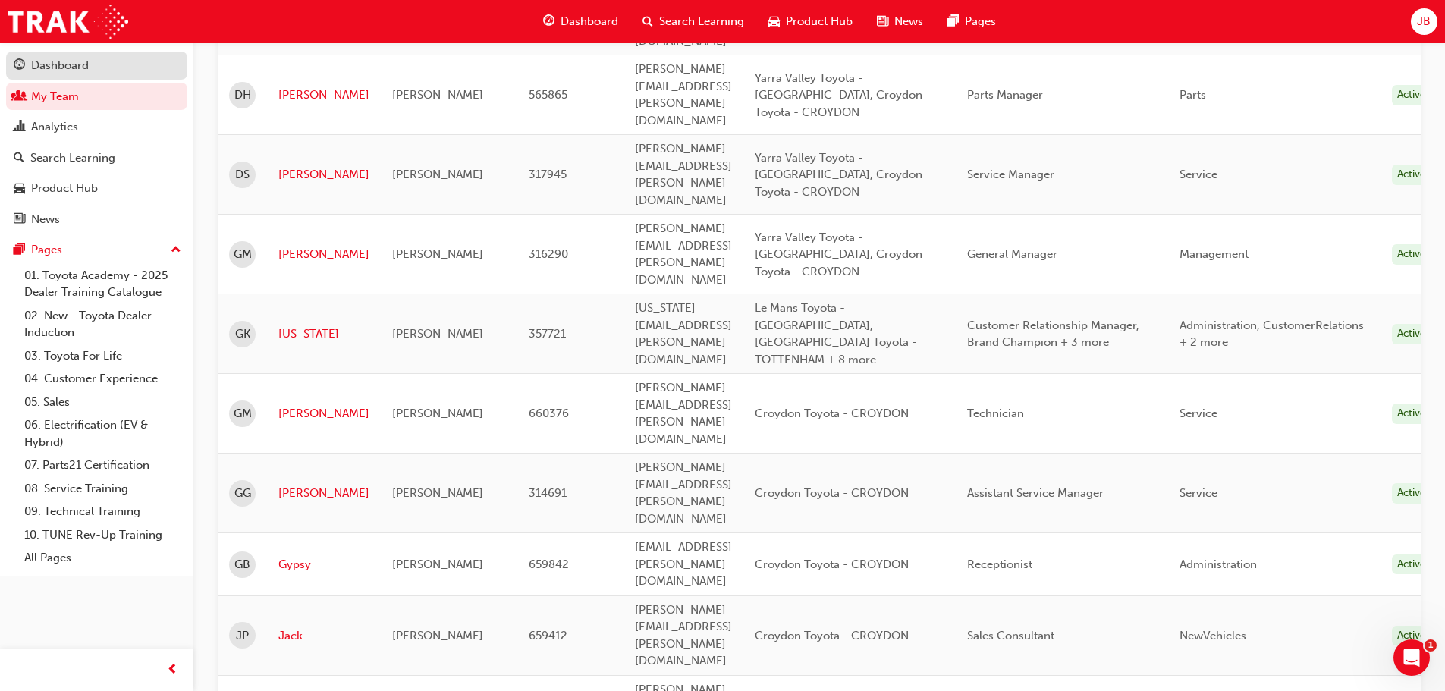
scroll to position [1930, 0]
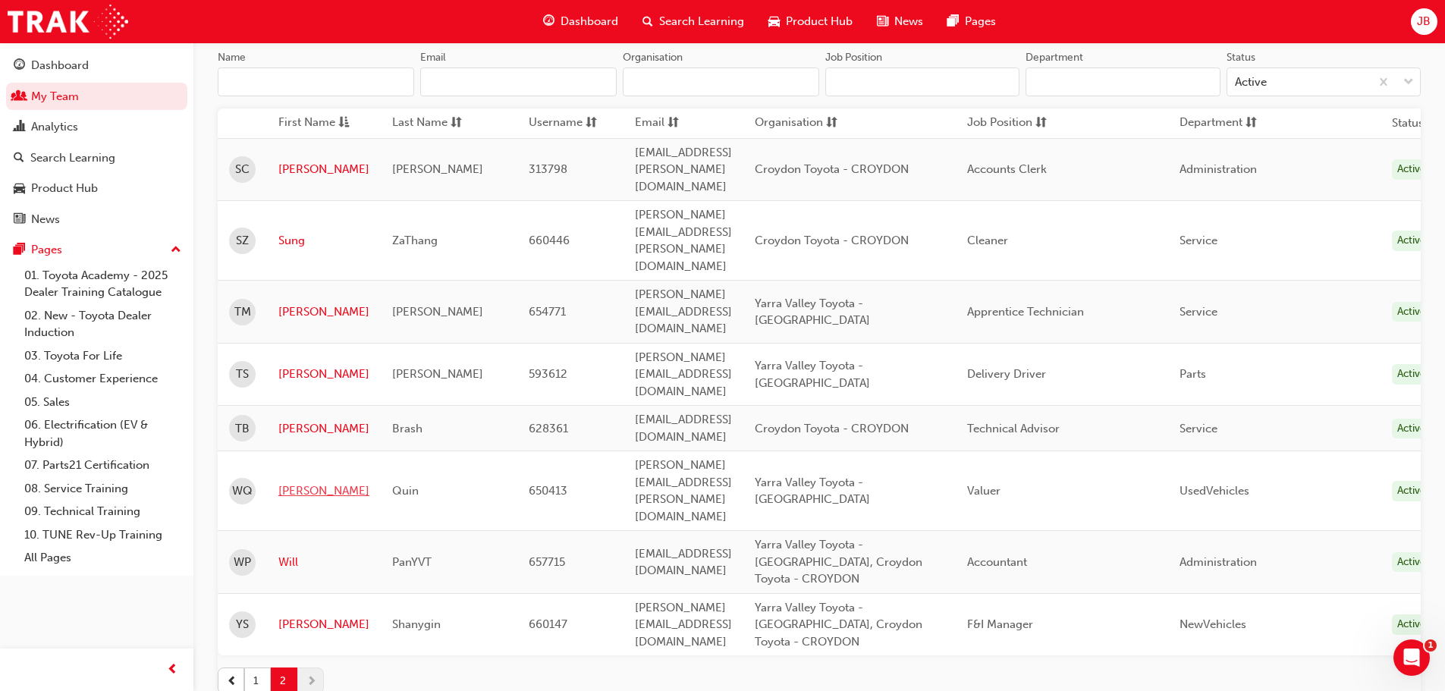
click at [291, 482] on link "[PERSON_NAME]" at bounding box center [323, 490] width 91 height 17
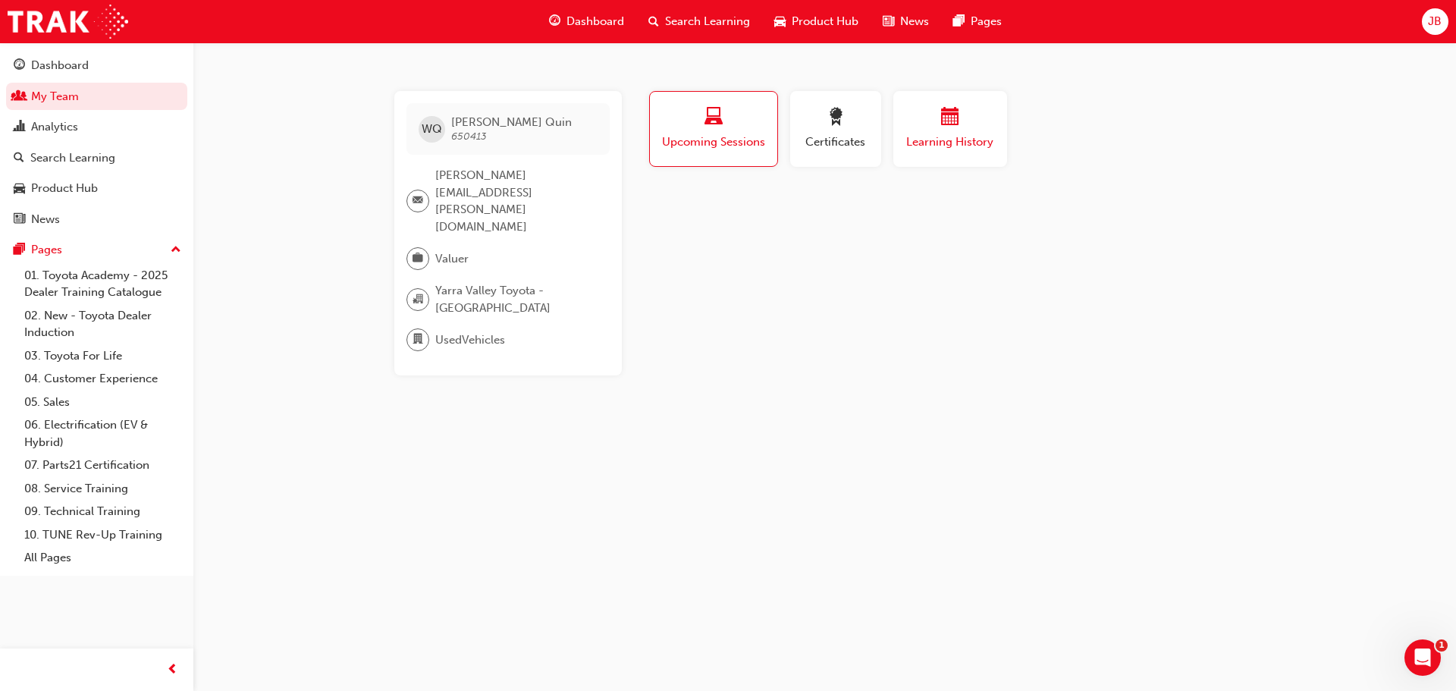
click at [935, 127] on div "button" at bounding box center [950, 120] width 91 height 24
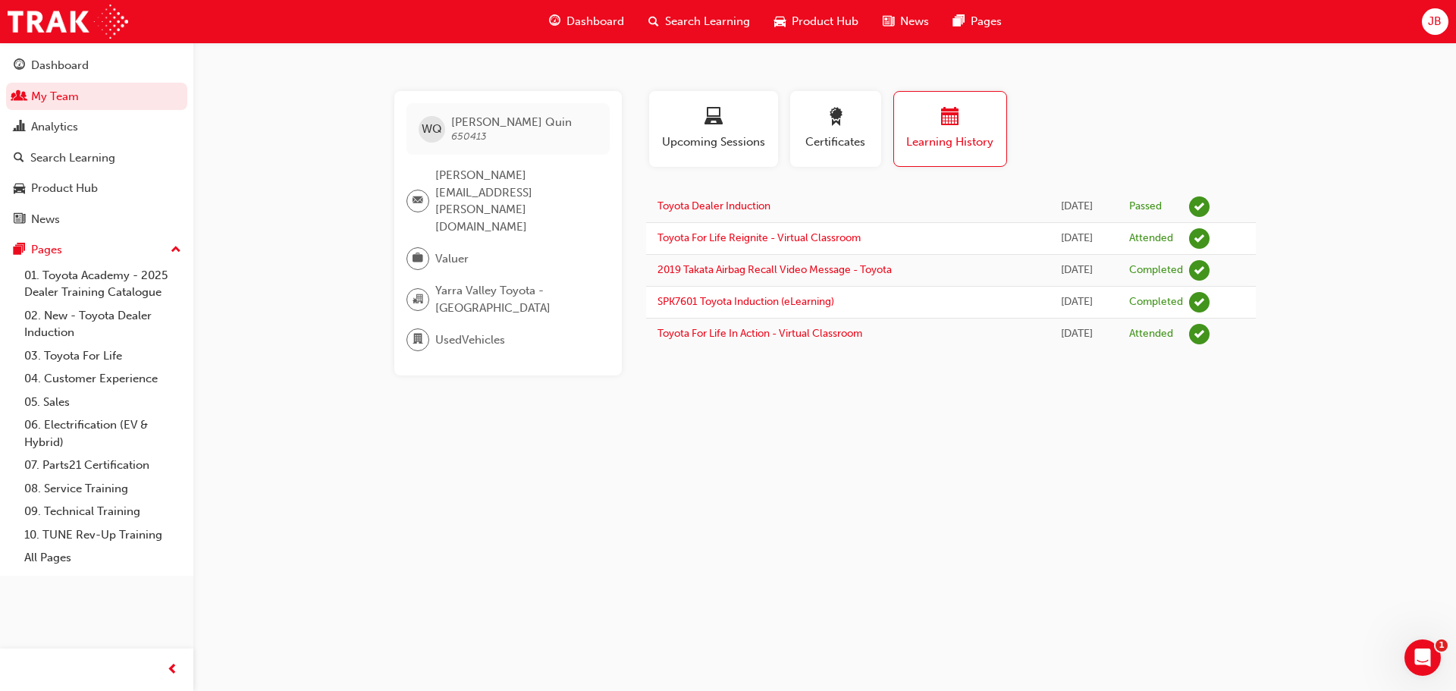
click at [1438, 28] on span "JB" at bounding box center [1435, 21] width 14 height 17
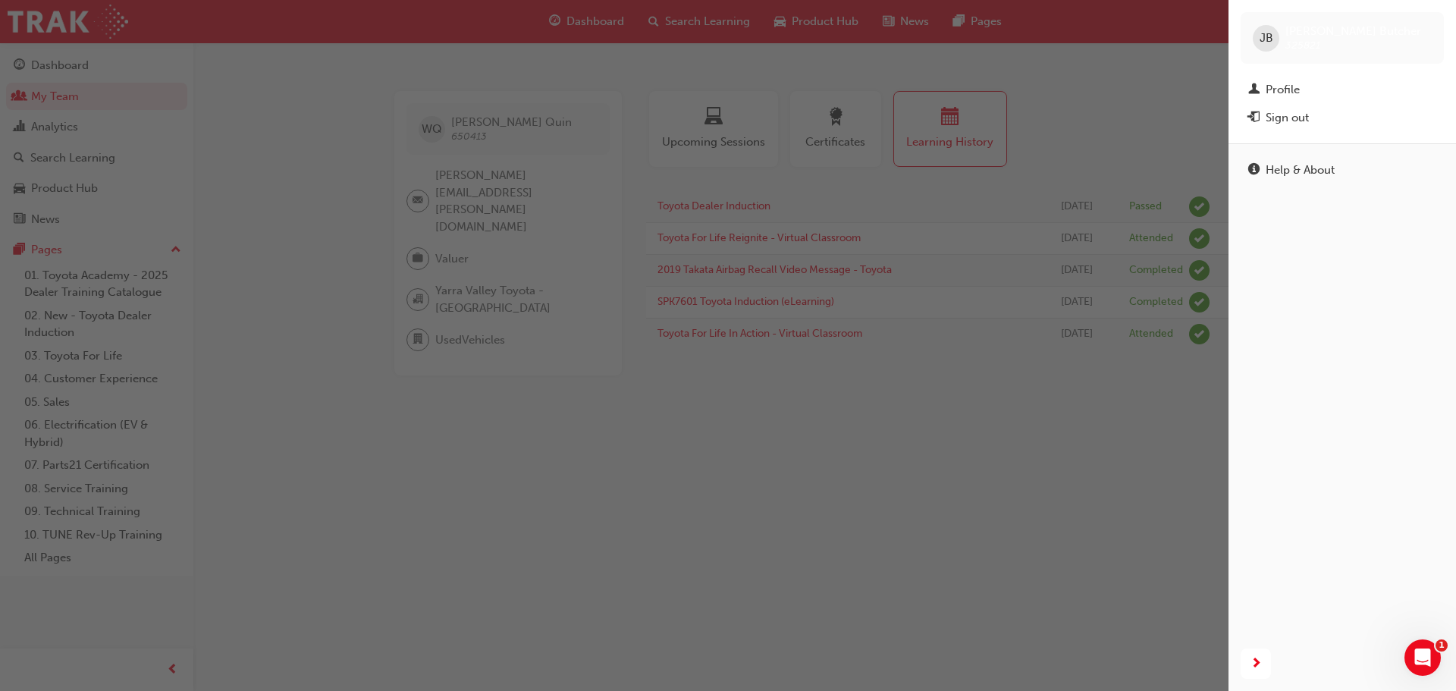
click at [1252, 36] on div "[PERSON_NAME] 325821" at bounding box center [1342, 38] width 203 height 52
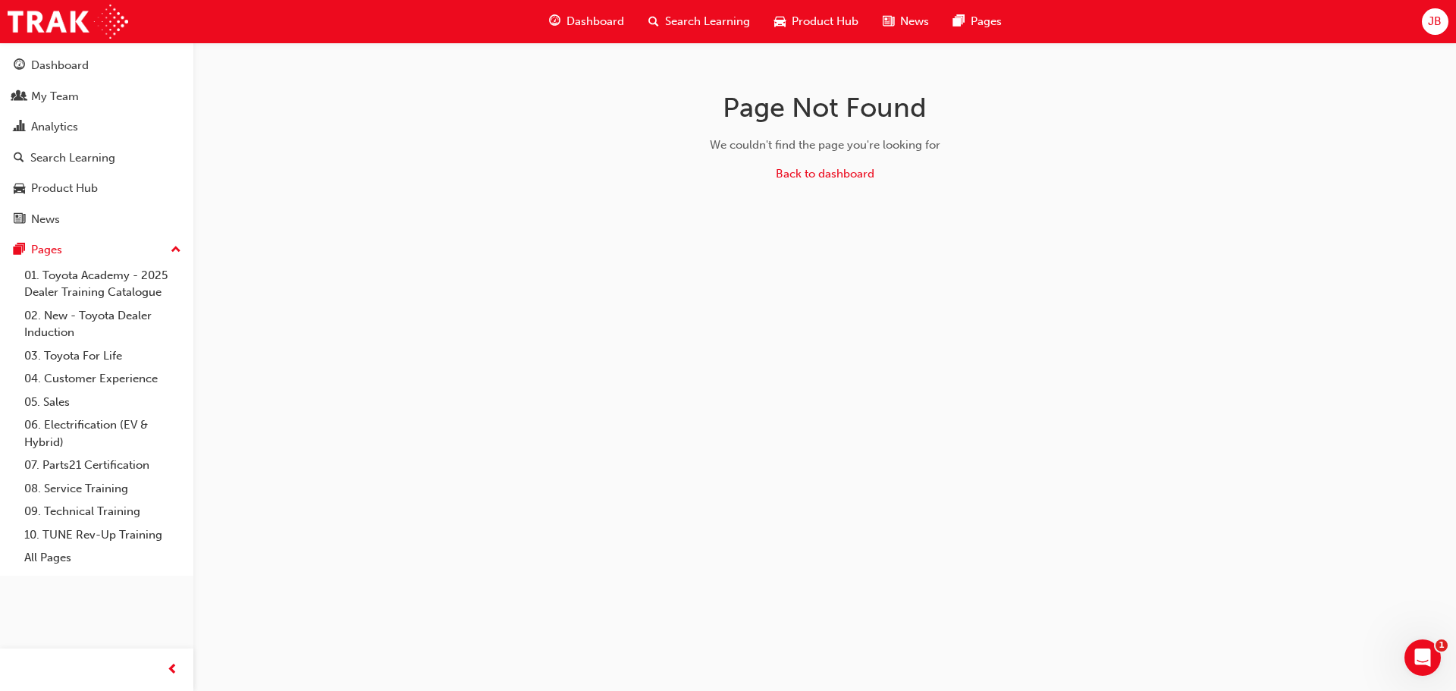
click at [1443, 25] on div "JB" at bounding box center [1435, 21] width 27 height 27
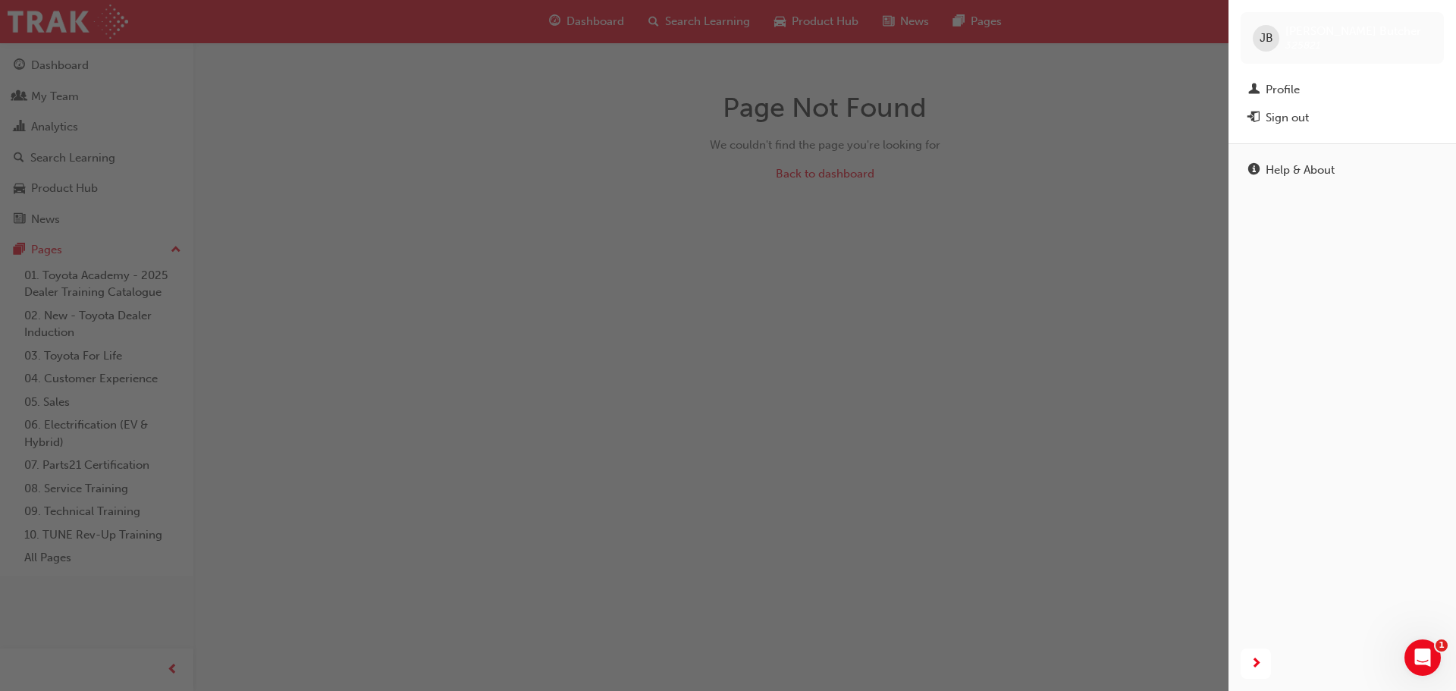
click at [1280, 26] on div "[PERSON_NAME] 325821" at bounding box center [1342, 38] width 203 height 52
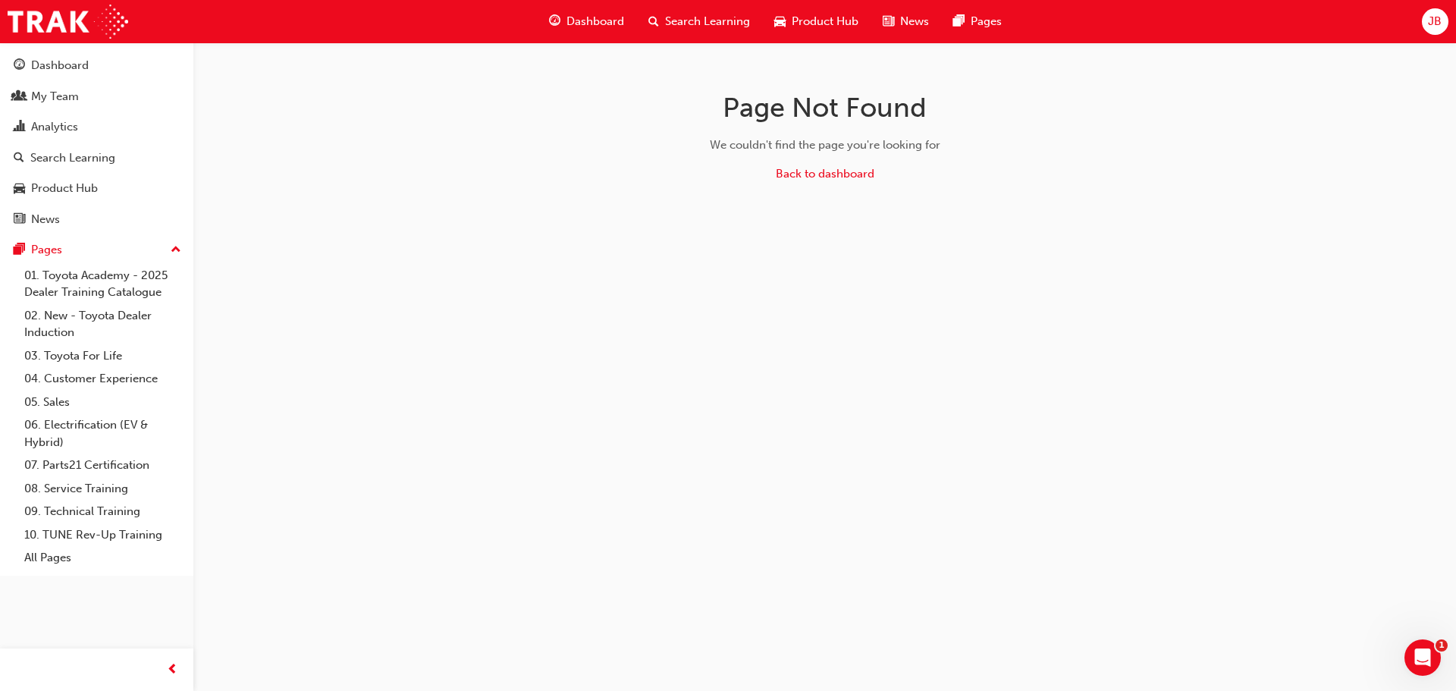
click at [1441, 22] on span "JB" at bounding box center [1435, 21] width 14 height 17
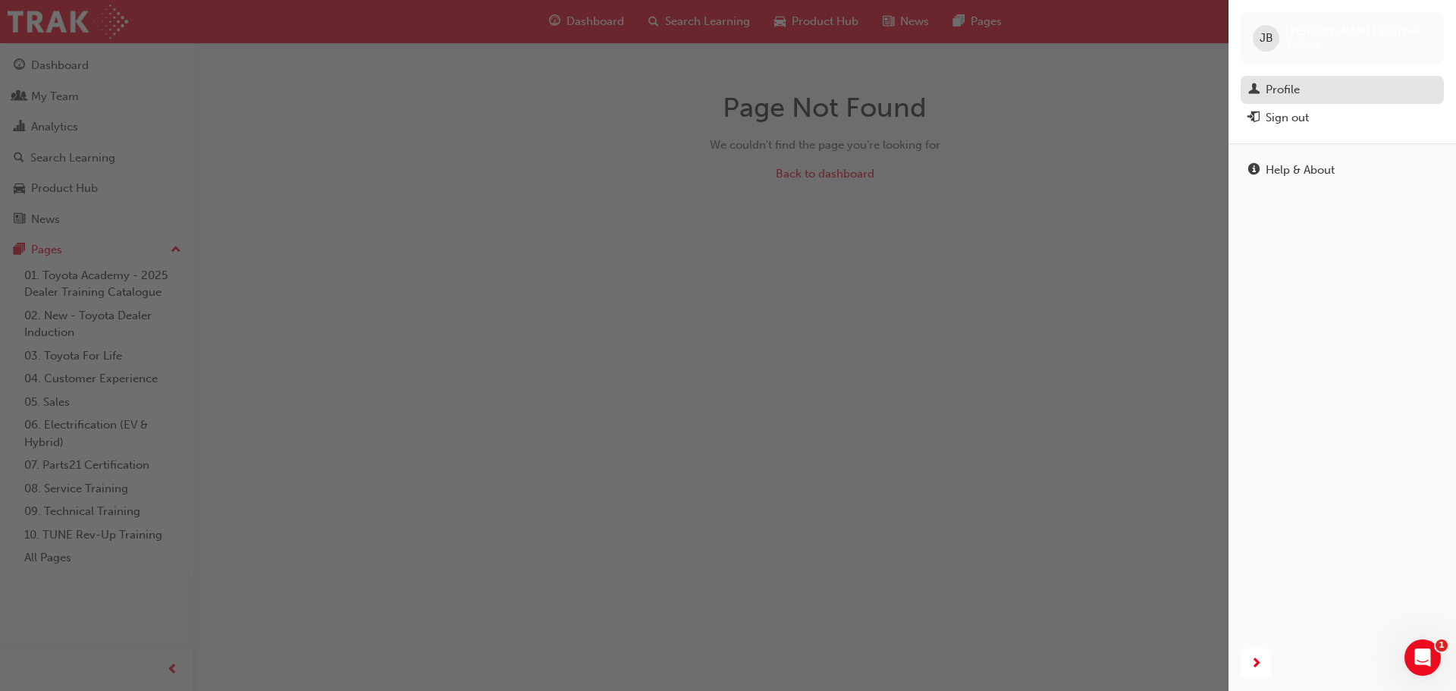
click at [1316, 83] on div "Profile" at bounding box center [1343, 89] width 188 height 19
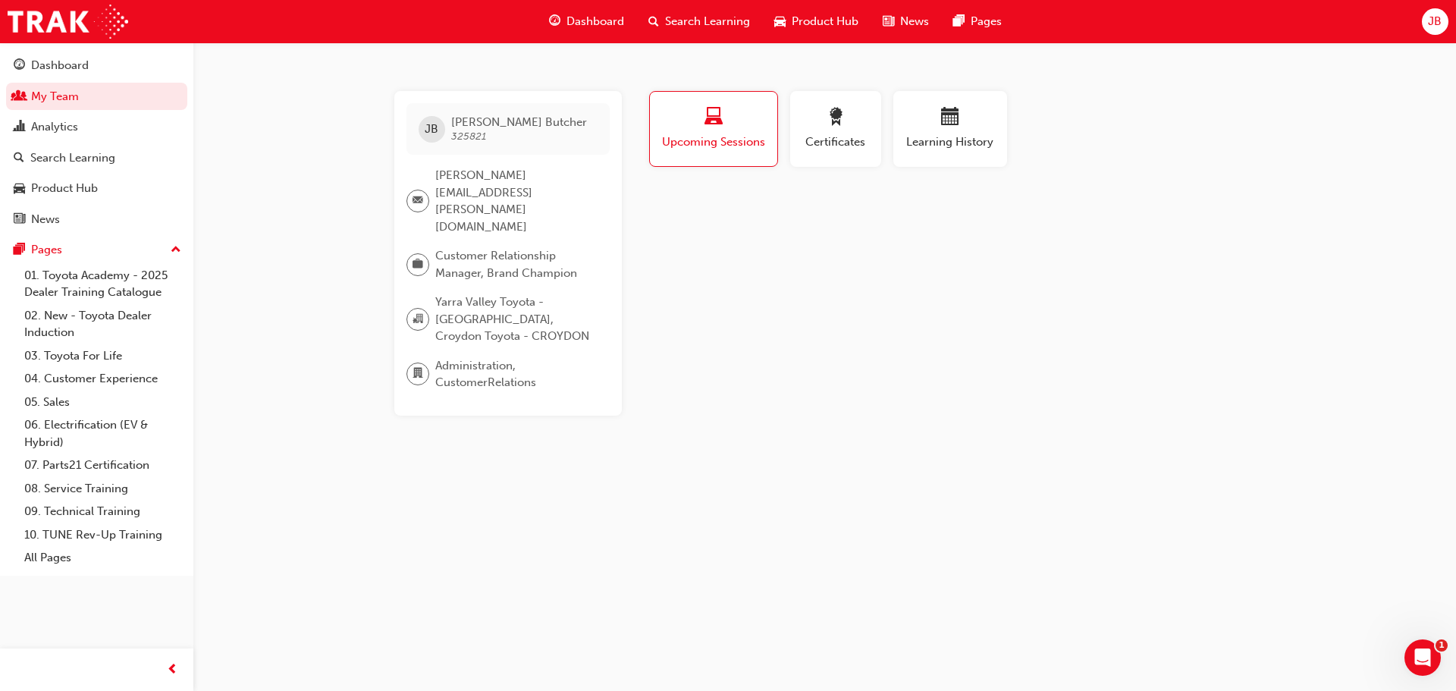
click at [1171, 230] on div "Profile Upcoming Sessions Certificates Learning History JB Jane Butcher 325821 …" at bounding box center [951, 253] width 610 height 325
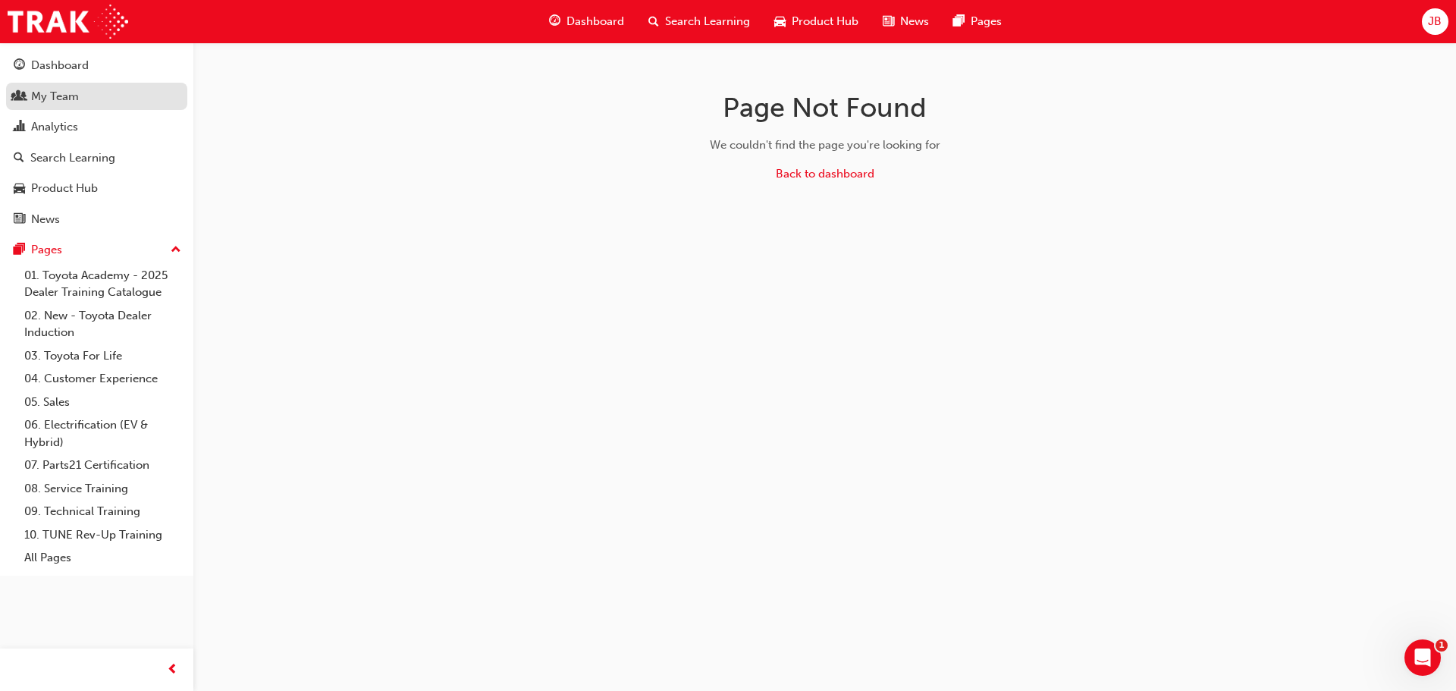
click at [30, 99] on div "My Team" at bounding box center [97, 96] width 166 height 19
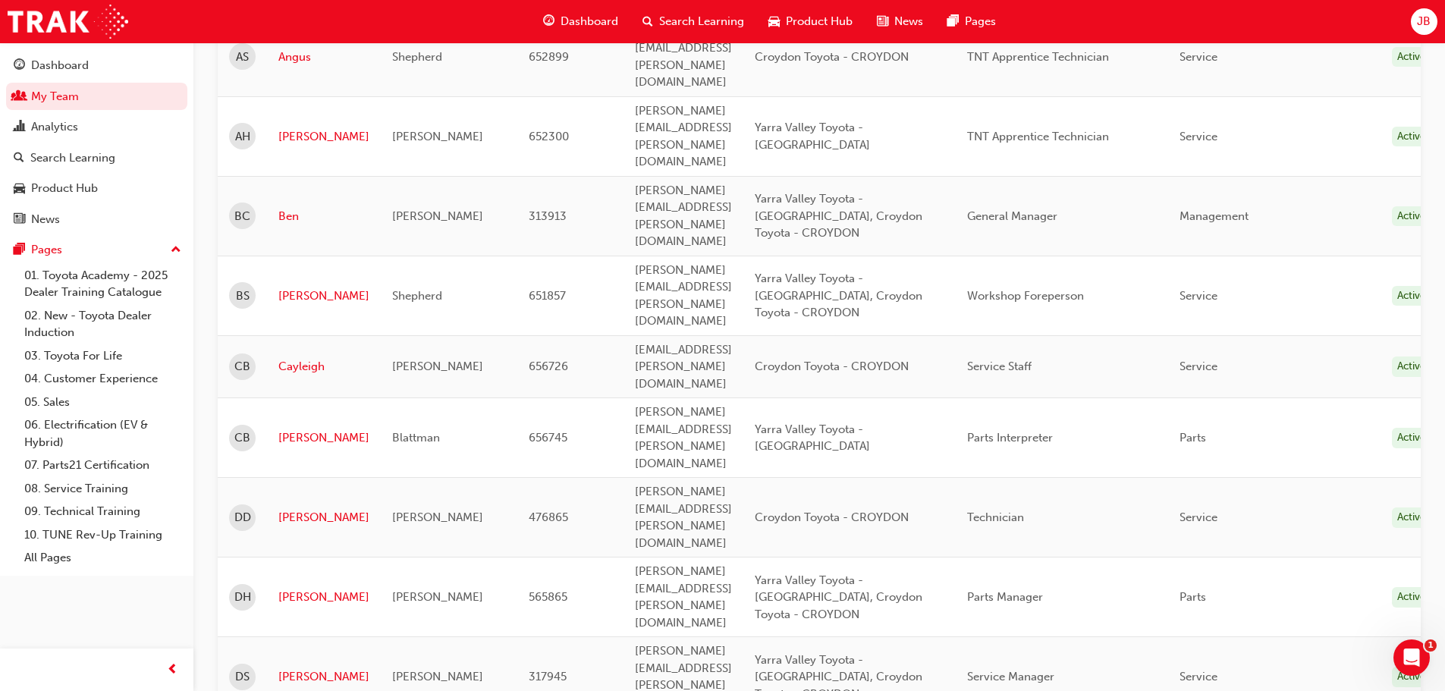
scroll to position [759, 0]
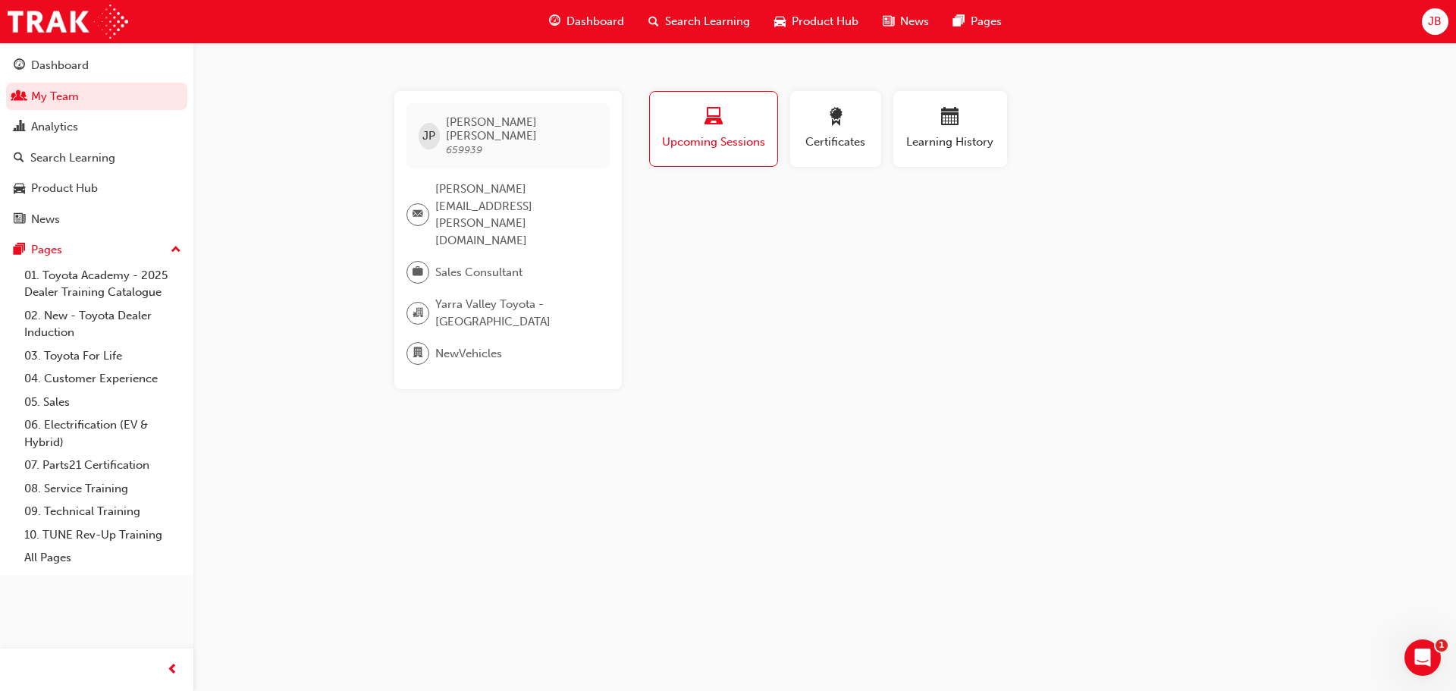
click at [709, 128] on span "laptop-icon" at bounding box center [714, 118] width 18 height 20
click at [704, 138] on span "Upcoming Sessions" at bounding box center [713, 142] width 105 height 17
click at [735, 127] on div "button" at bounding box center [713, 120] width 105 height 24
click at [709, 19] on span "Search Learning" at bounding box center [707, 21] width 85 height 17
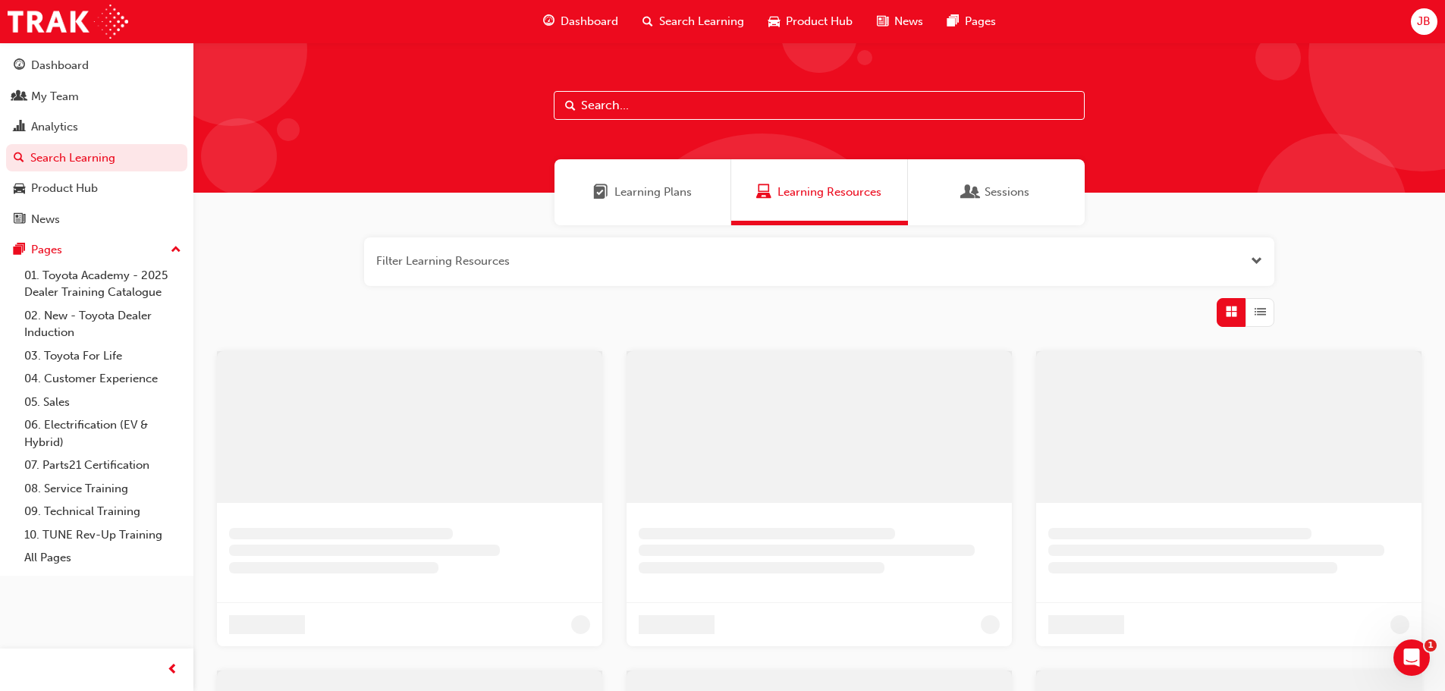
click at [616, 101] on input "text" at bounding box center [819, 105] width 531 height 29
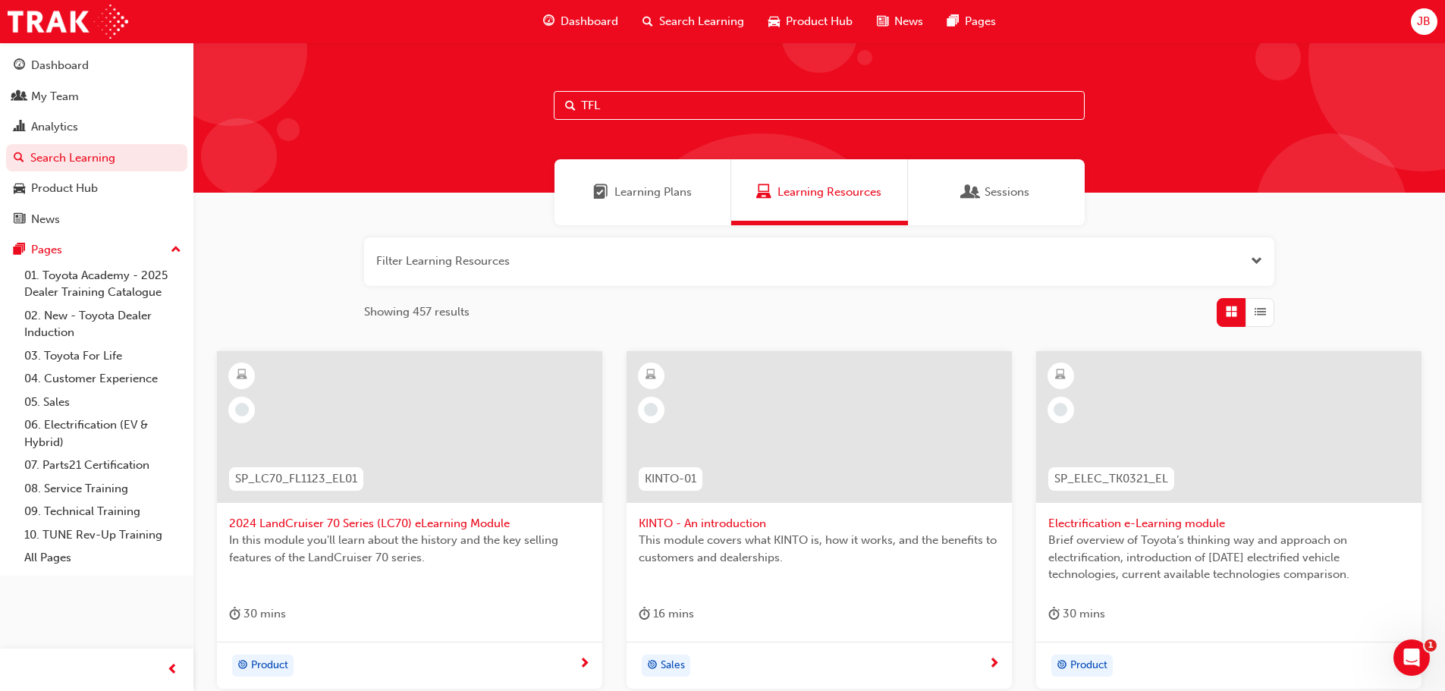
type input "TFL"
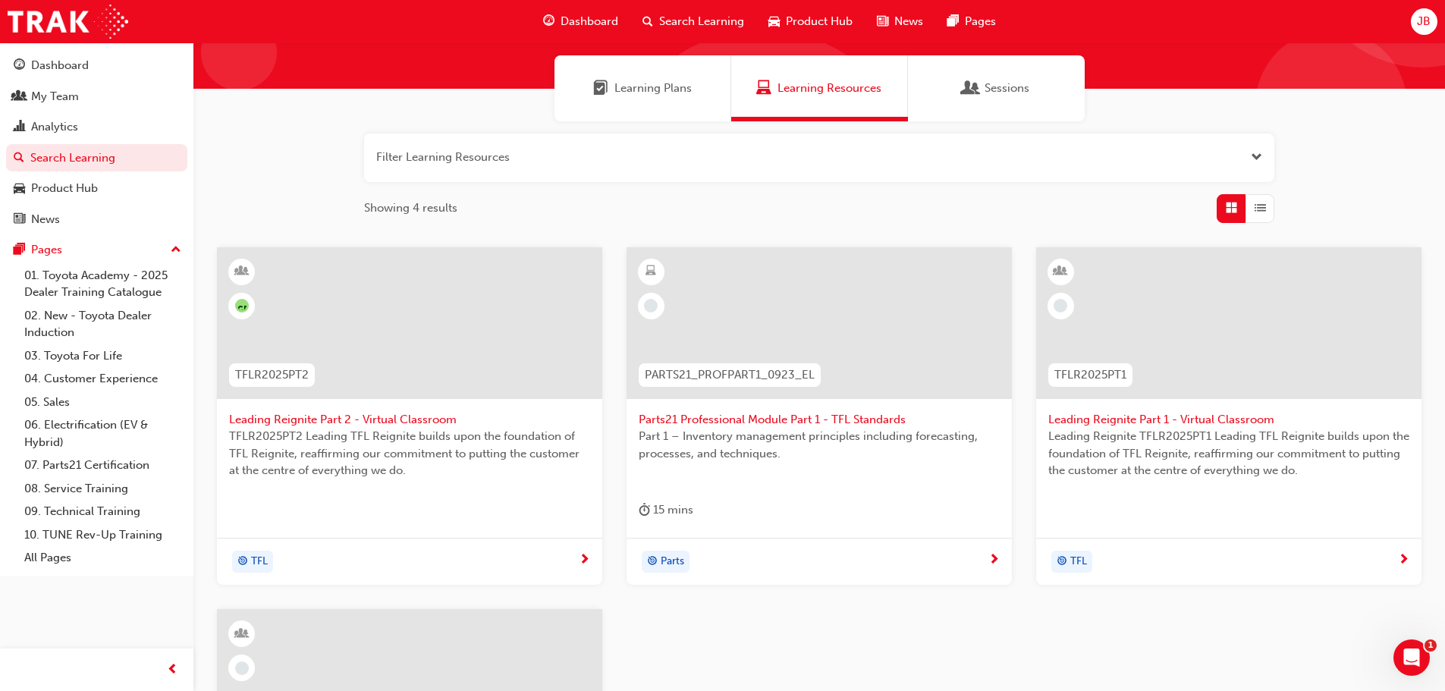
scroll to position [303, 0]
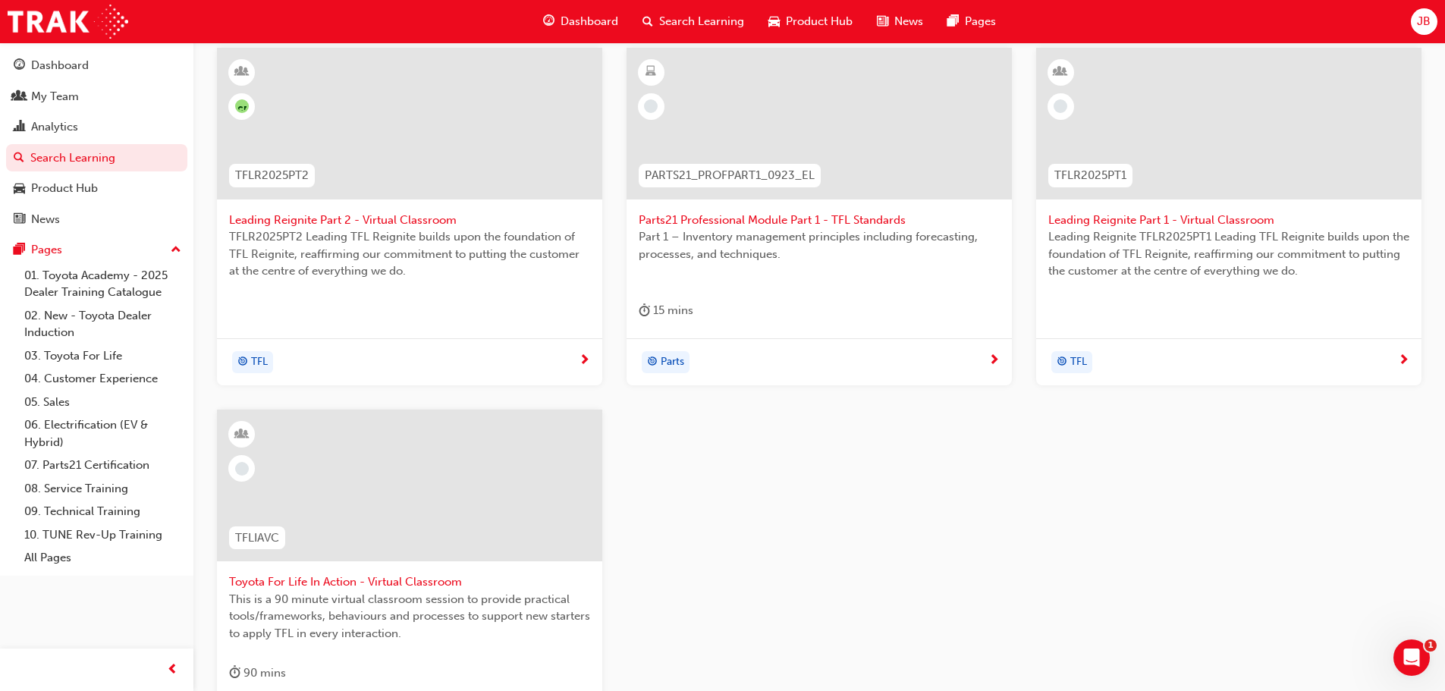
click at [305, 581] on span "Toyota For Life In Action - Virtual Classroom" at bounding box center [409, 581] width 361 height 17
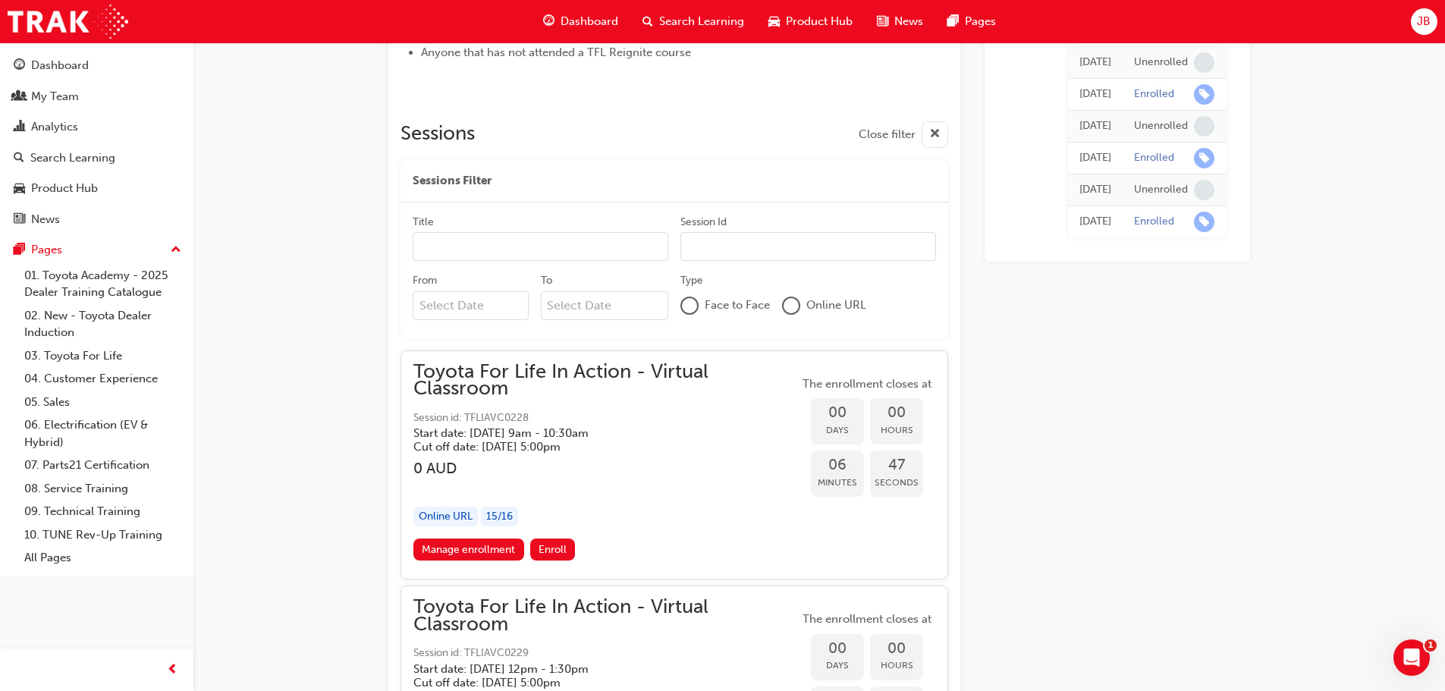
scroll to position [860, 0]
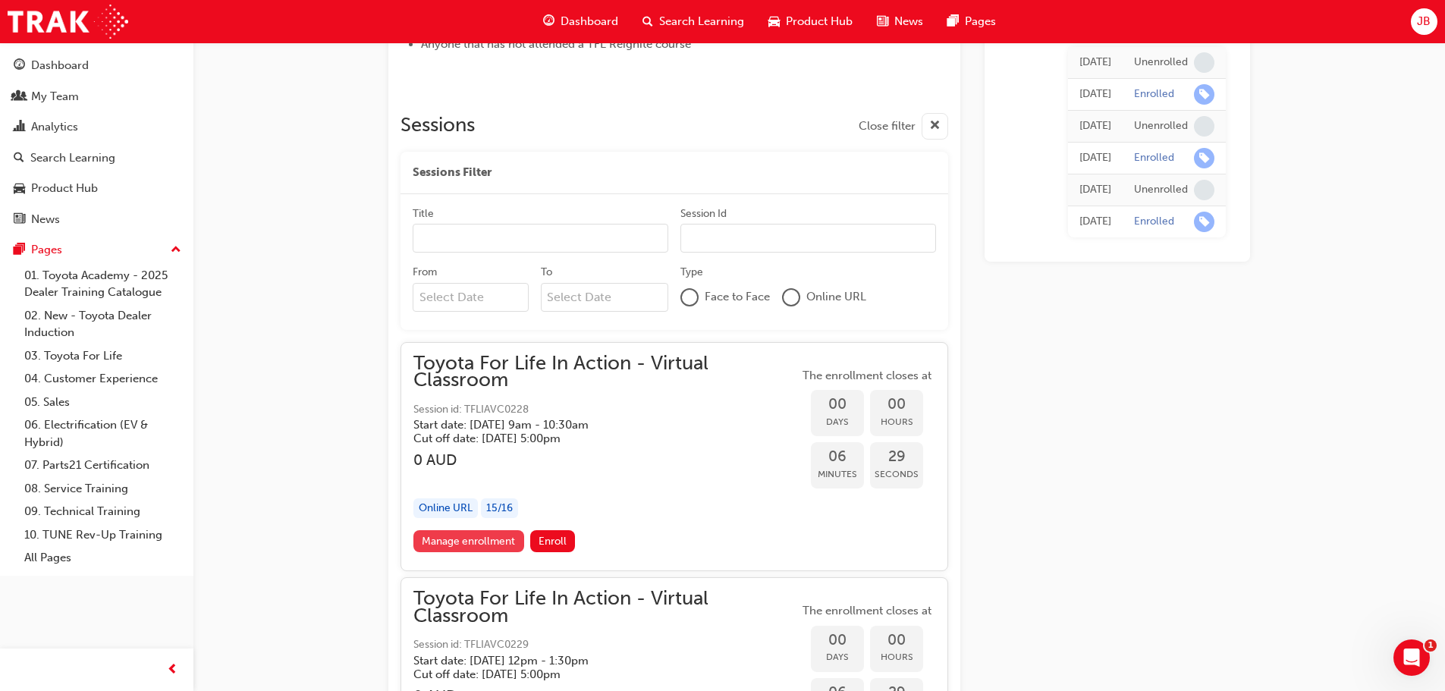
click at [500, 540] on link "Manage enrollment" at bounding box center [468, 541] width 111 height 22
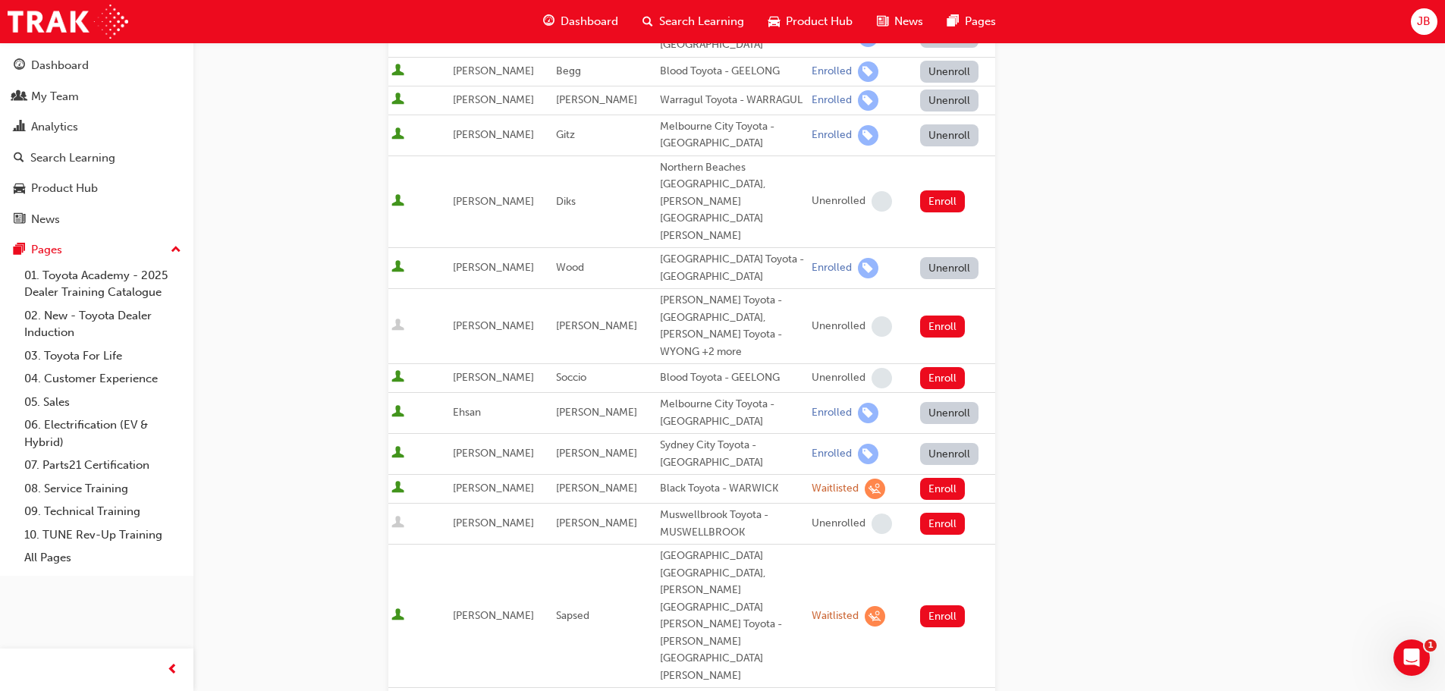
scroll to position [1114, 0]
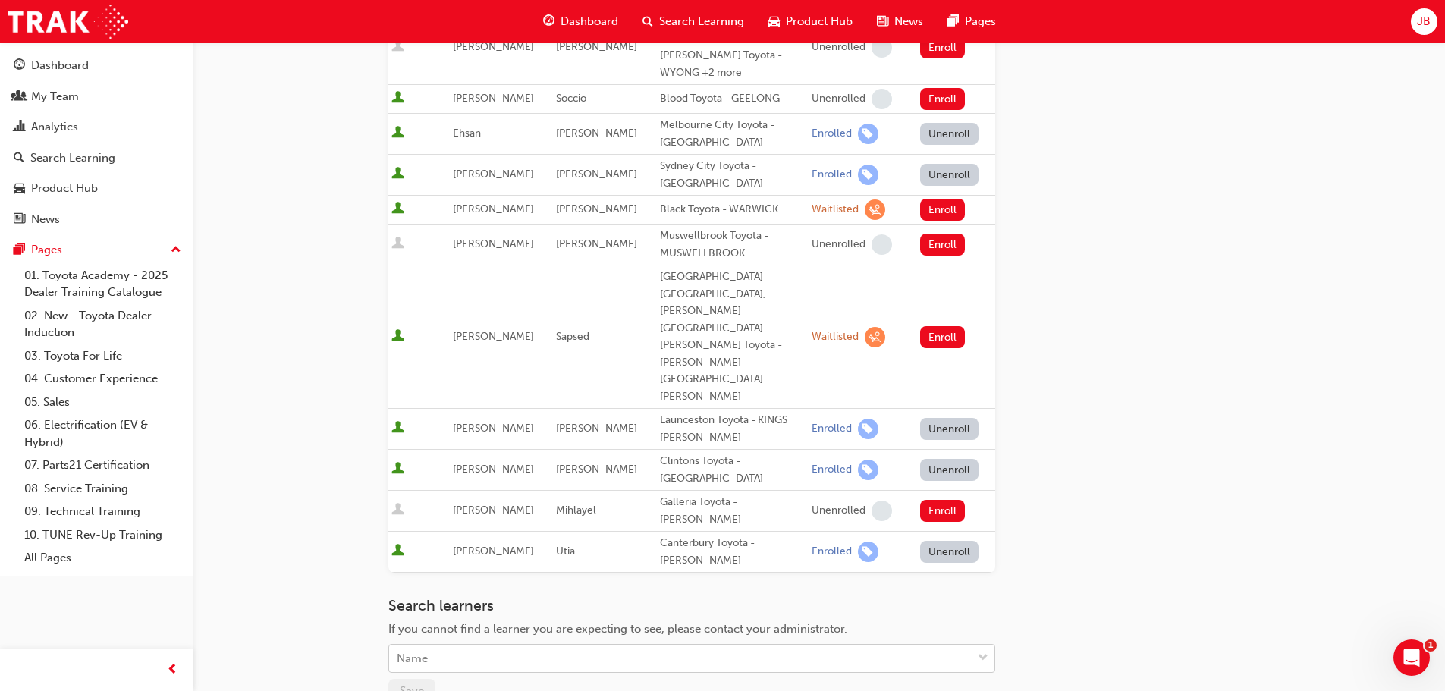
click at [529, 646] on div "Name" at bounding box center [680, 659] width 583 height 27
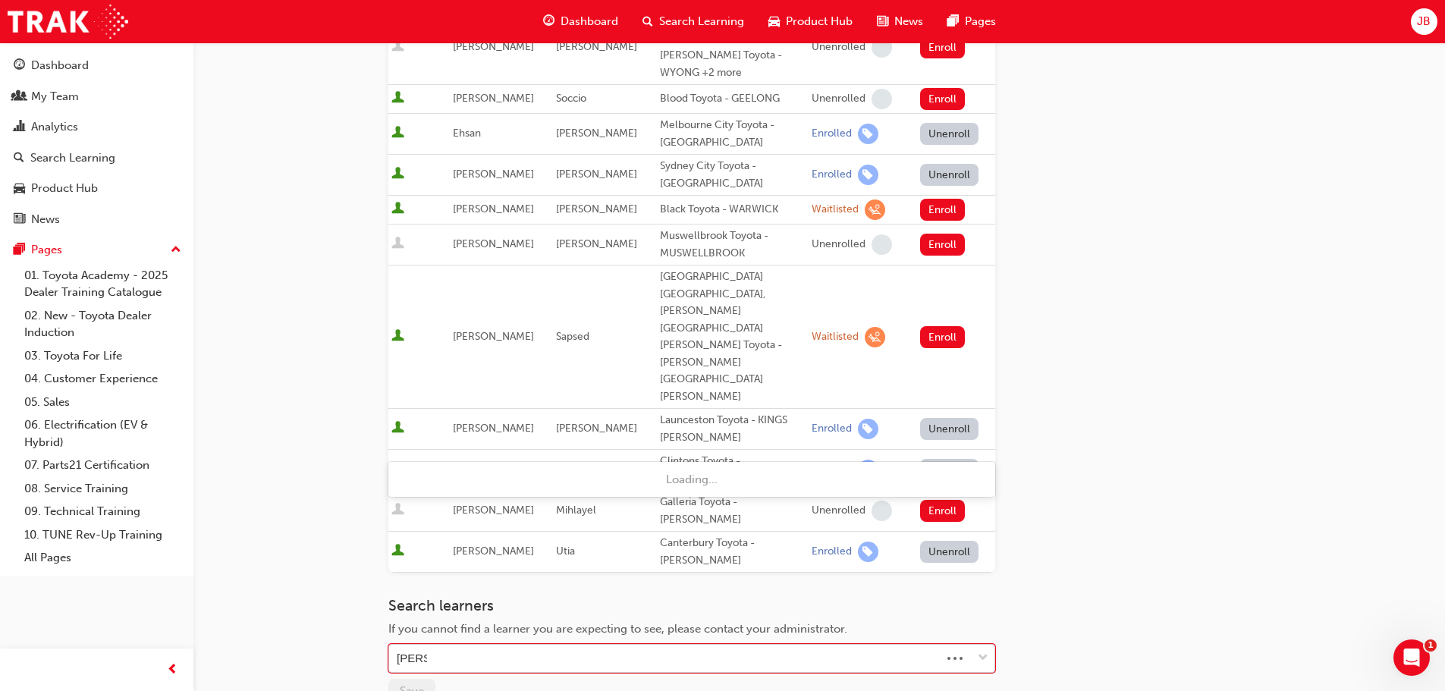
type input "JOEL"
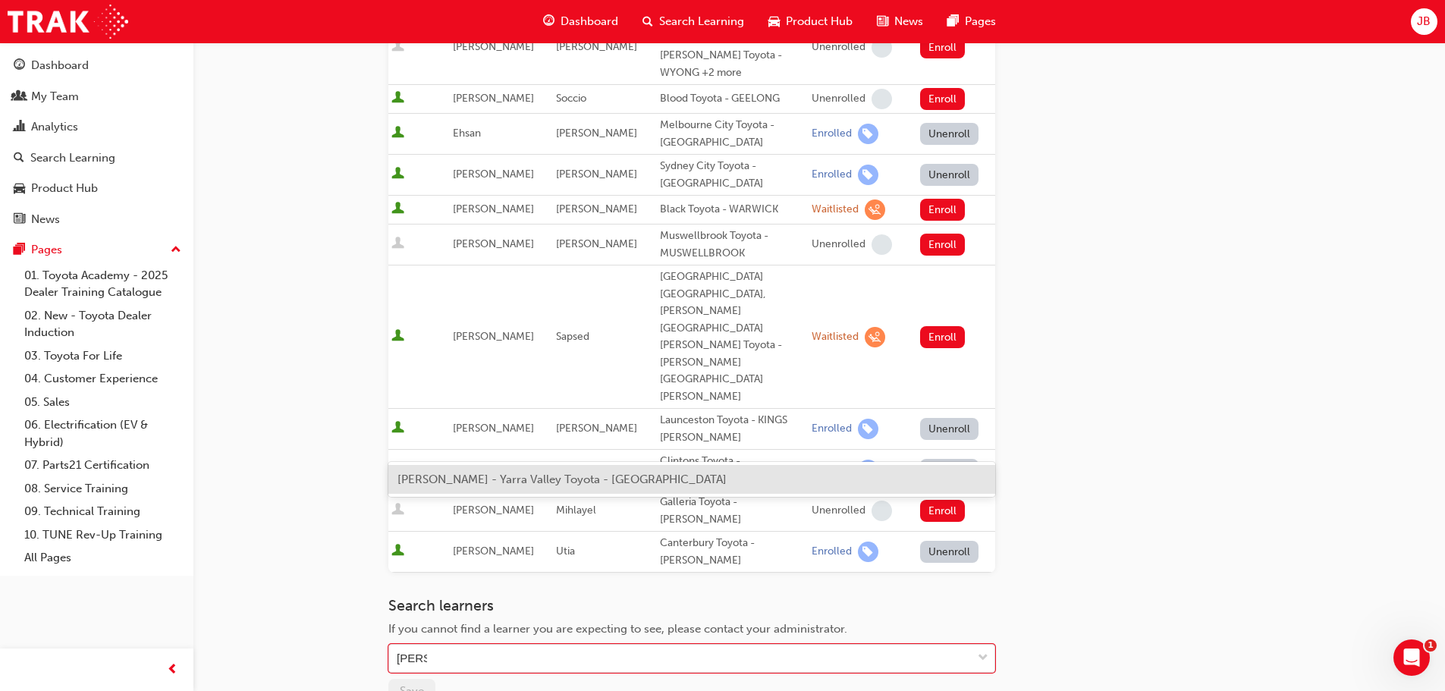
click at [532, 479] on span "Joel Palmieri - Yarra Valley Toyota - LILYDALE" at bounding box center [561, 480] width 329 height 14
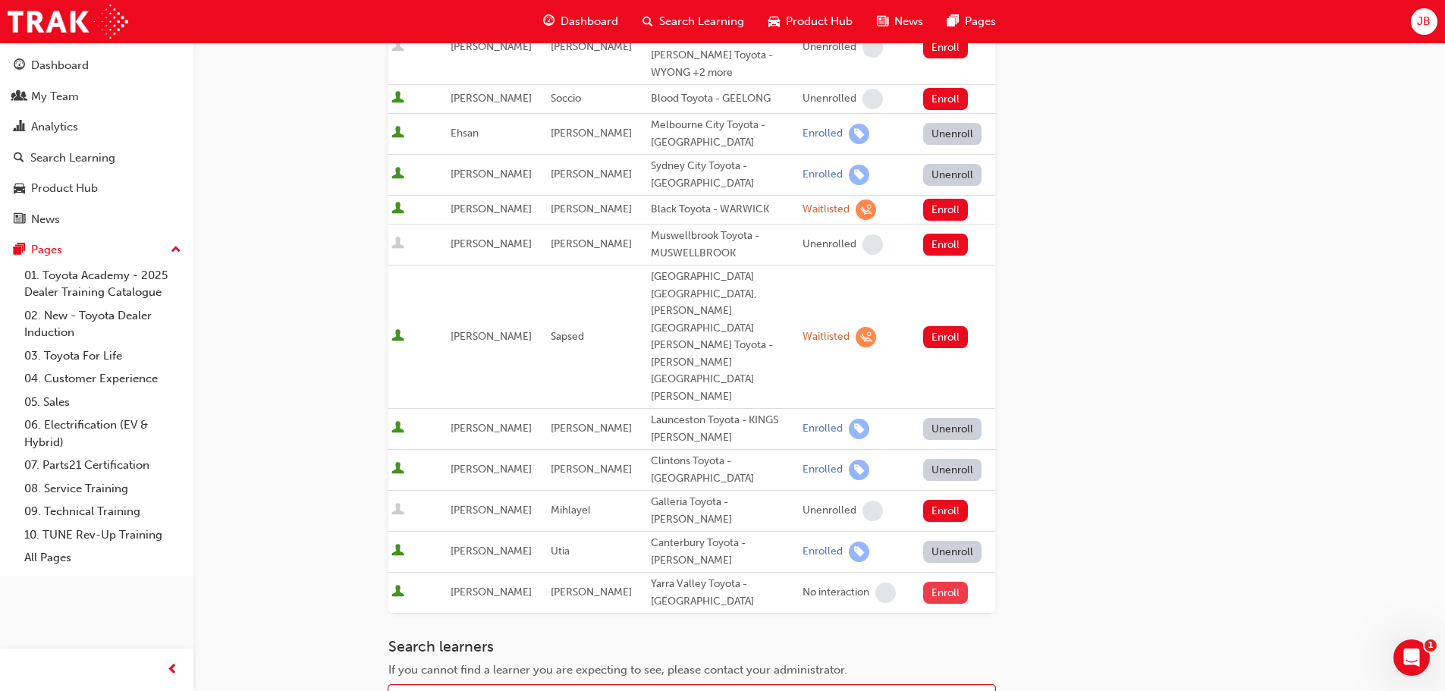
click at [939, 582] on button "Enroll" at bounding box center [946, 593] width 46 height 22
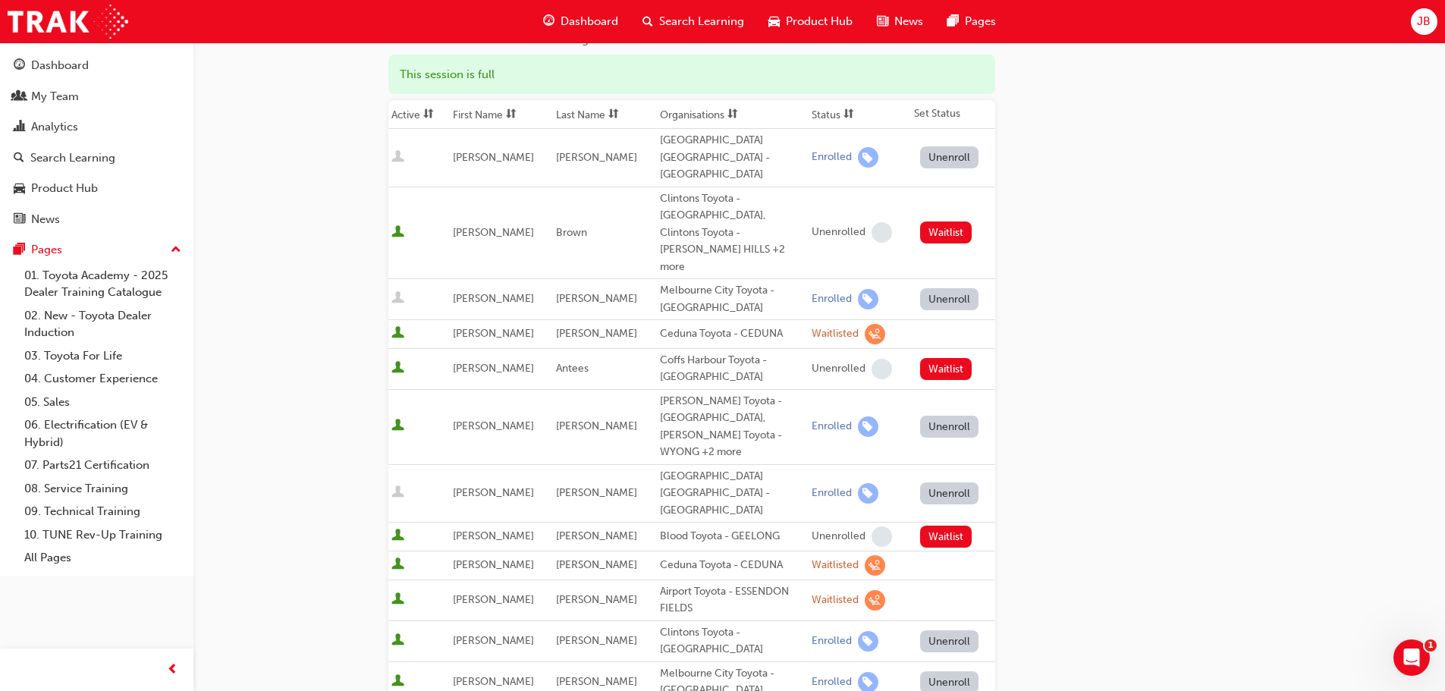
scroll to position [0, 0]
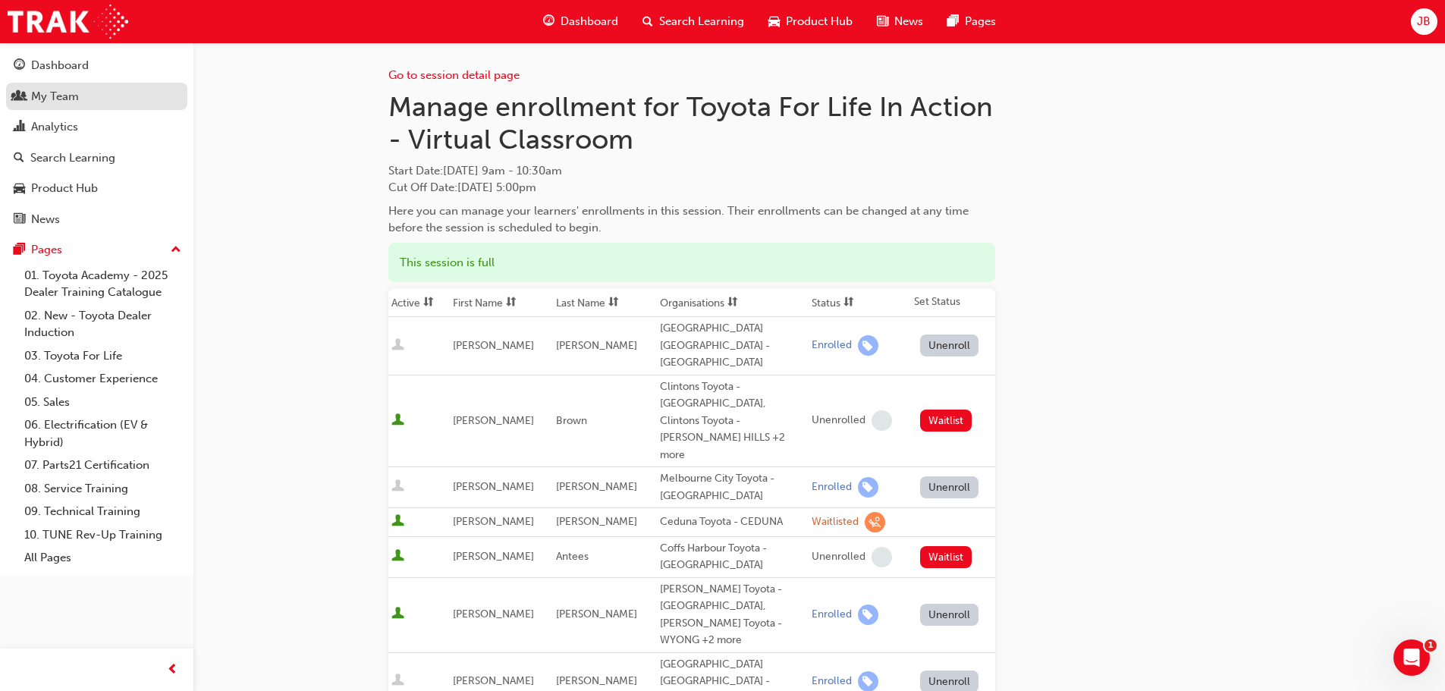
click at [74, 99] on div "My Team" at bounding box center [55, 96] width 48 height 17
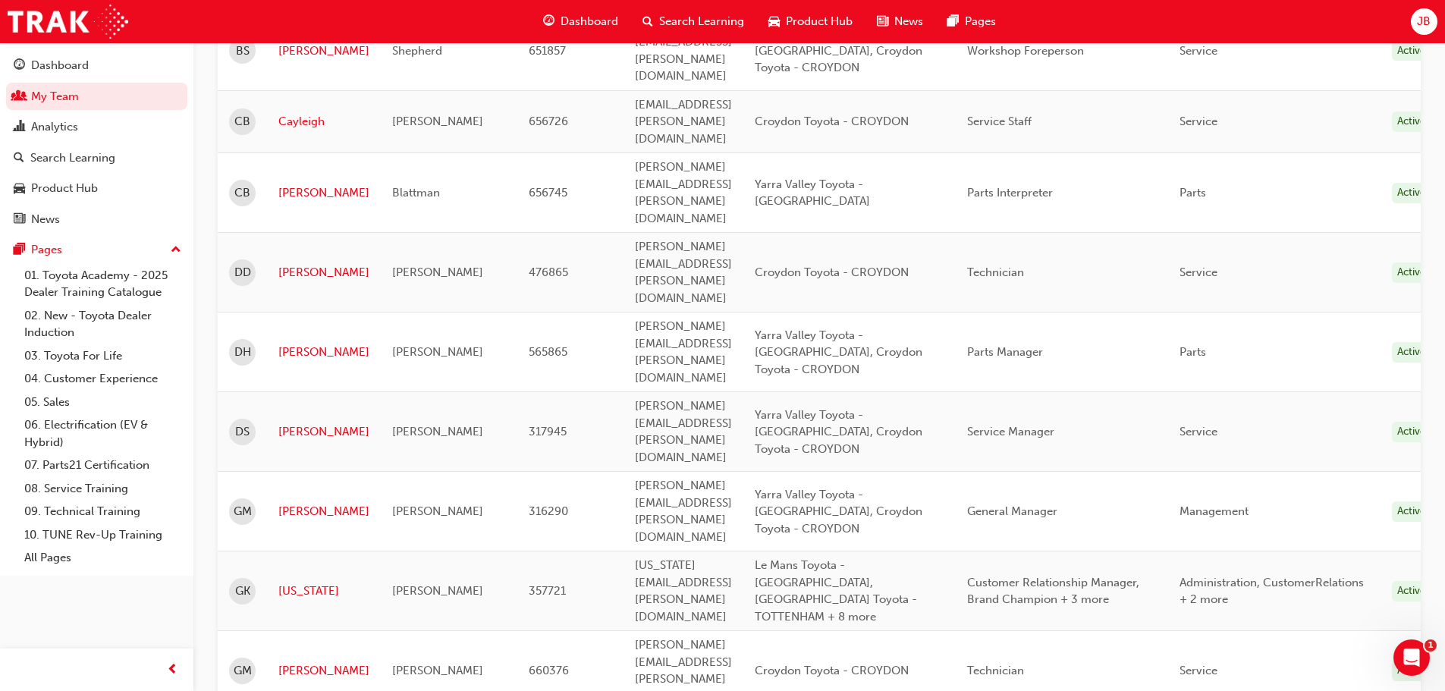
scroll to position [1062, 0]
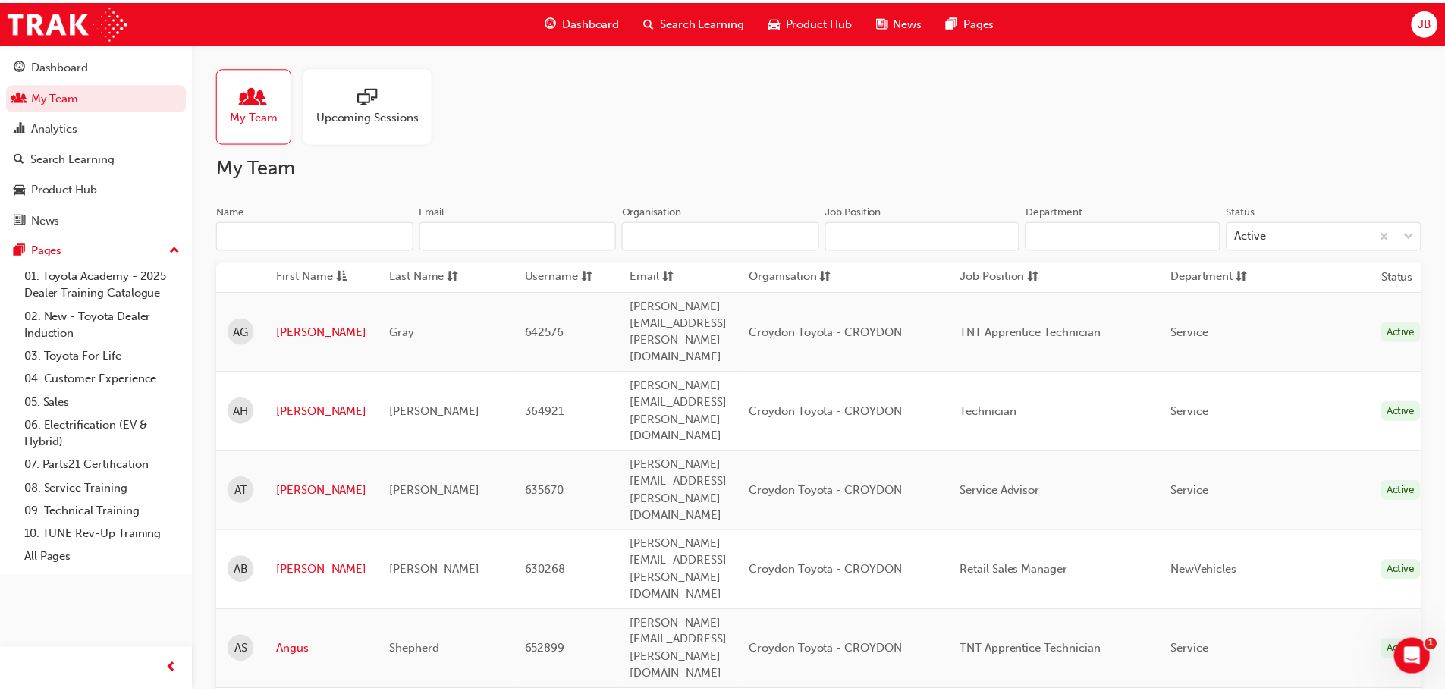
scroll to position [1062, 0]
